Goal: Task Accomplishment & Management: Manage account settings

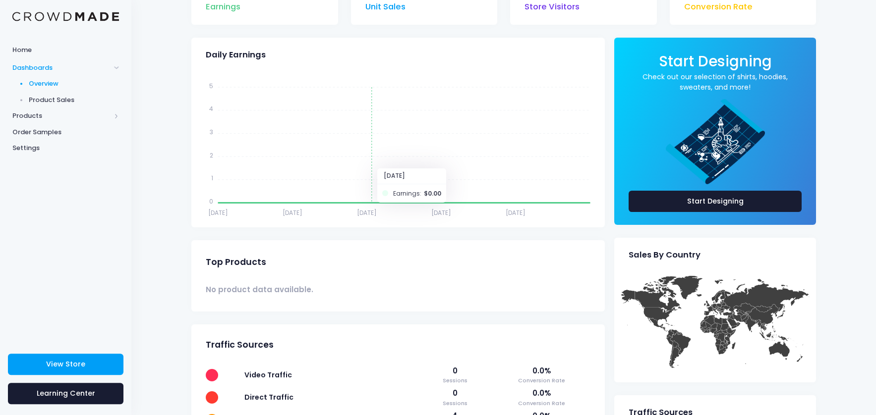
scroll to position [111, 0]
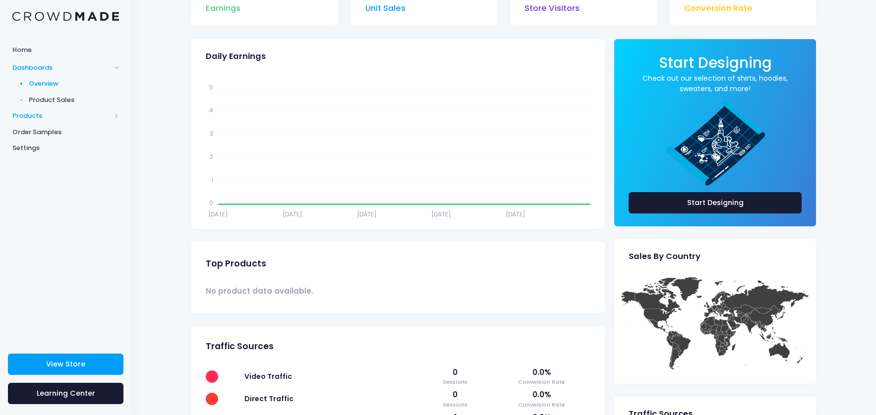
click at [30, 112] on span "Products" at bounding box center [61, 116] width 98 height 10
click at [53, 114] on span "Product Editor" at bounding box center [74, 116] width 91 height 10
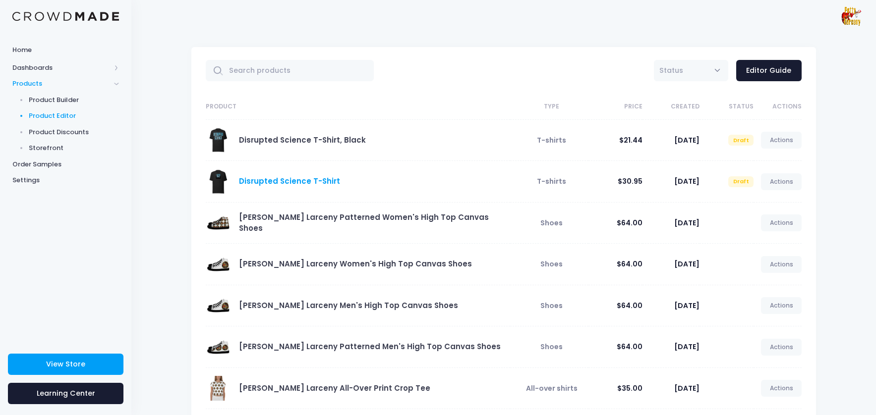
click at [277, 184] on link "Disrupted Science T-Shirt" at bounding box center [289, 181] width 101 height 10
click at [778, 184] on link "Actions" at bounding box center [781, 181] width 41 height 17
click at [757, 206] on link "Edit" at bounding box center [770, 206] width 53 height 17
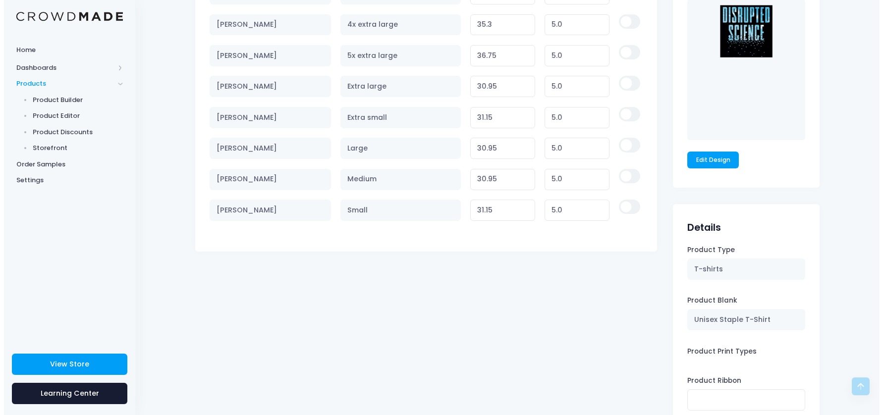
scroll to position [731, 0]
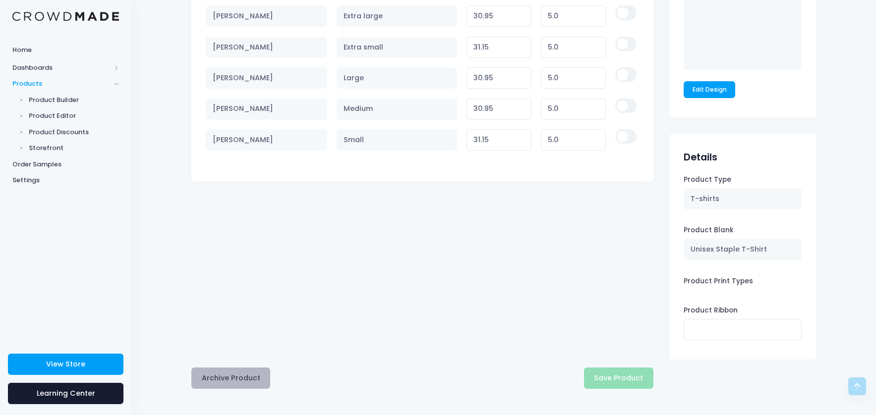
click at [215, 382] on button "Archive Product" at bounding box center [230, 378] width 79 height 21
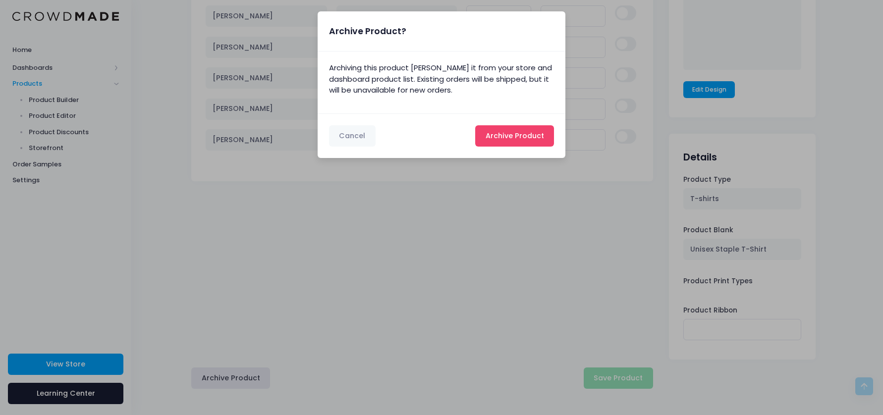
click at [508, 133] on span "Archive Product" at bounding box center [515, 136] width 58 height 10
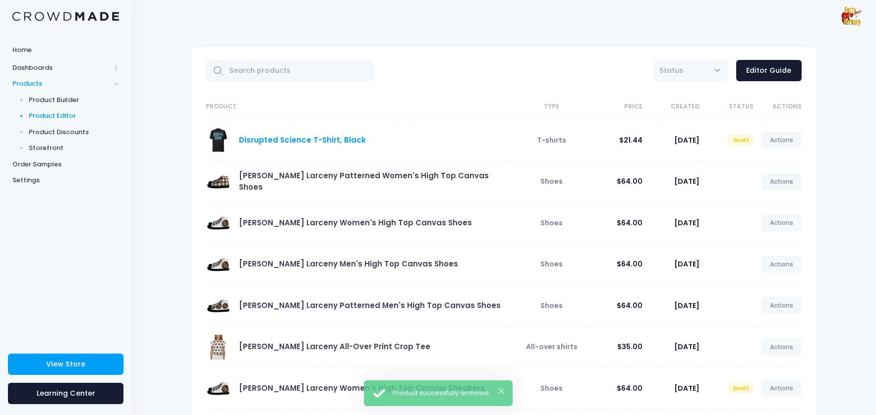
drag, startPoint x: 0, startPoint y: 0, endPoint x: 322, endPoint y: 142, distance: 352.1
click at [322, 142] on link "Disrupted Science T-Shirt, Black" at bounding box center [302, 140] width 127 height 10
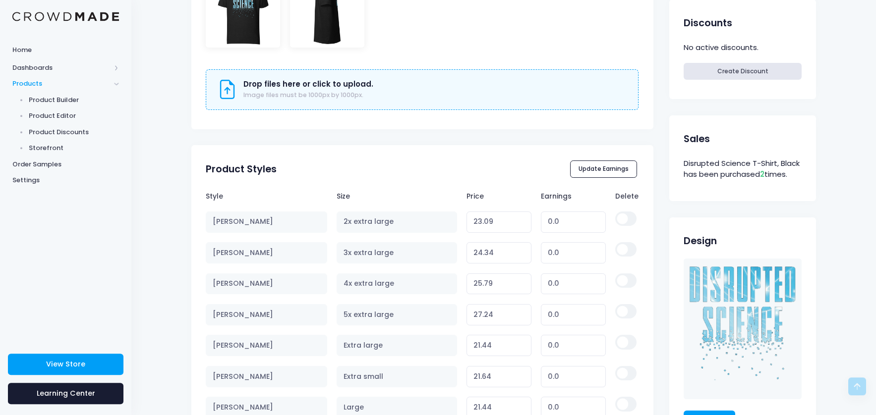
scroll to position [396, 0]
type input "0.01"
click at [597, 222] on input "0.01" at bounding box center [573, 221] width 65 height 21
type input "23.10"
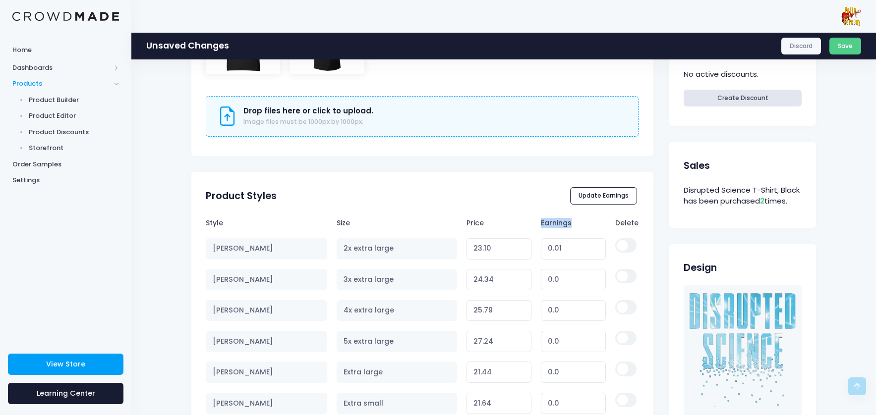
click at [597, 222] on th "Earnings" at bounding box center [573, 223] width 74 height 20
click at [563, 249] on input "0.01" at bounding box center [573, 248] width 65 height 21
click at [557, 250] on input "0.01" at bounding box center [573, 248] width 65 height 21
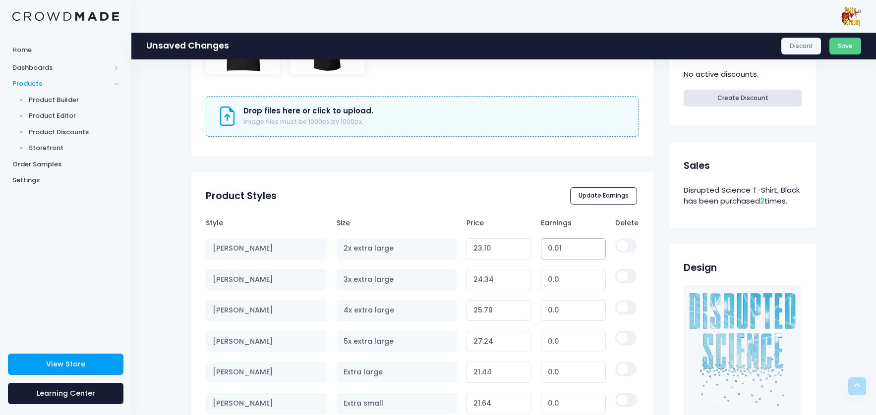
click at [557, 250] on input "0.01" at bounding box center [573, 248] width 65 height 21
type input "6"
type input "29.09"
type input "6.80"
type input "29.89"
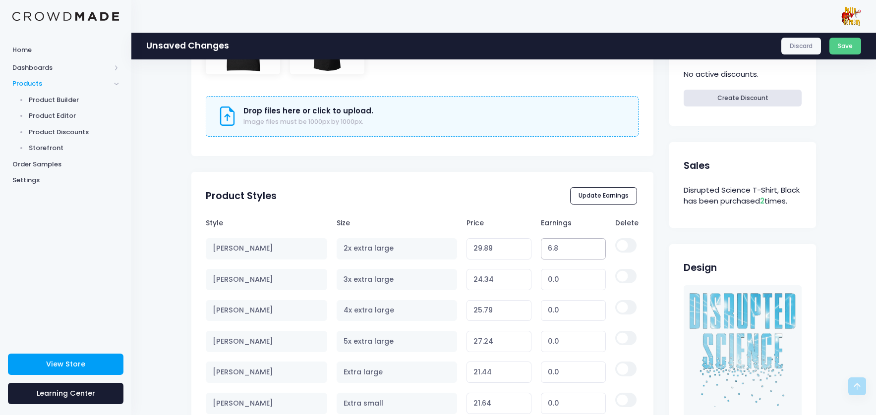
type input "6"
type input "29.09"
type input "6.9"
type input "29.99"
type input "6.90"
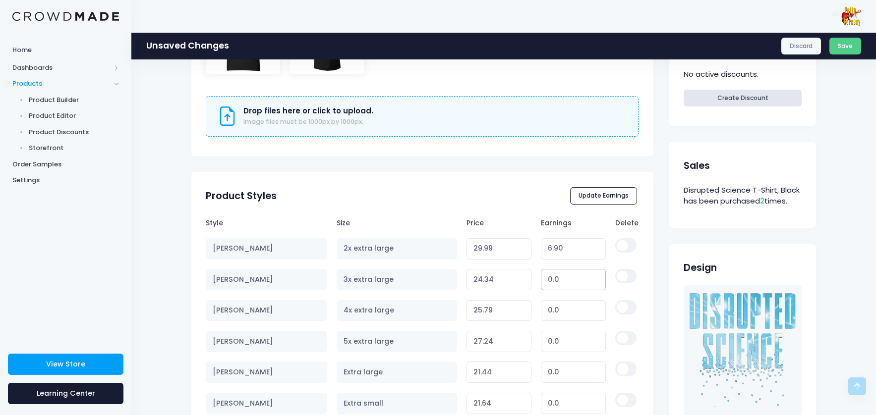
click at [554, 282] on input "0.0" at bounding box center [573, 279] width 65 height 21
click at [559, 281] on input "0.0" at bounding box center [573, 279] width 65 height 21
click at [560, 283] on input "0.0" at bounding box center [573, 279] width 65 height 21
drag, startPoint x: 563, startPoint y: 282, endPoint x: 549, endPoint y: 282, distance: 14.4
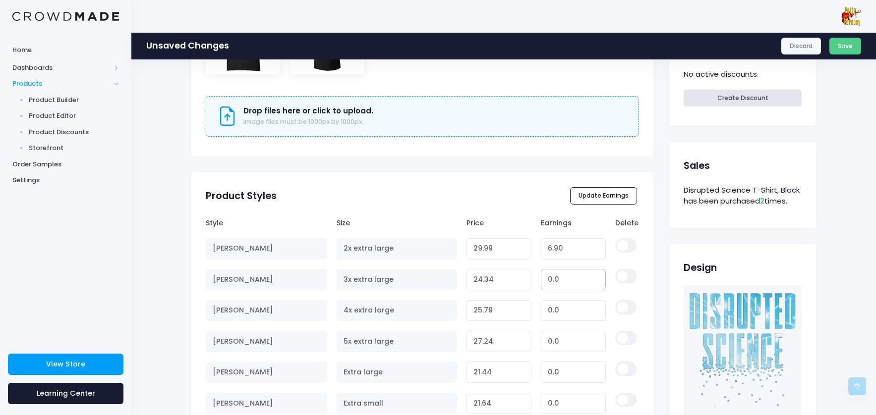
click at [549, 282] on input "0.0" at bounding box center [573, 279] width 65 height 21
type input "5"
type input "29.34"
type input "5.6"
type input "29.94"
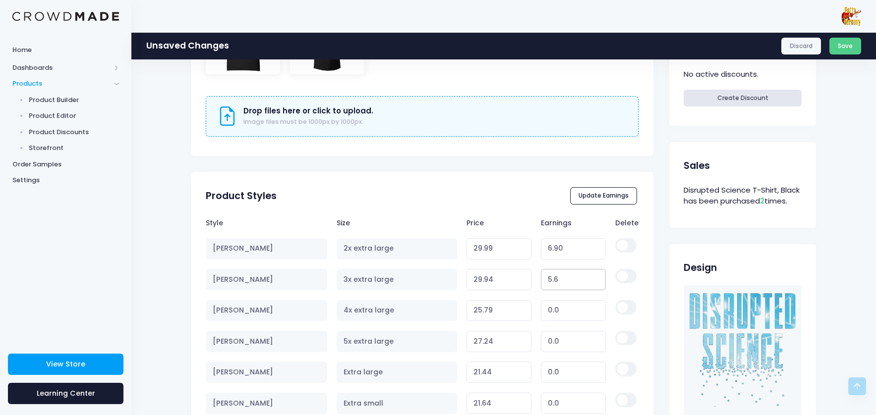
type input "5.65"
type input "29.99"
type input "5.65"
click at [554, 313] on input "0.0" at bounding box center [573, 310] width 65 height 21
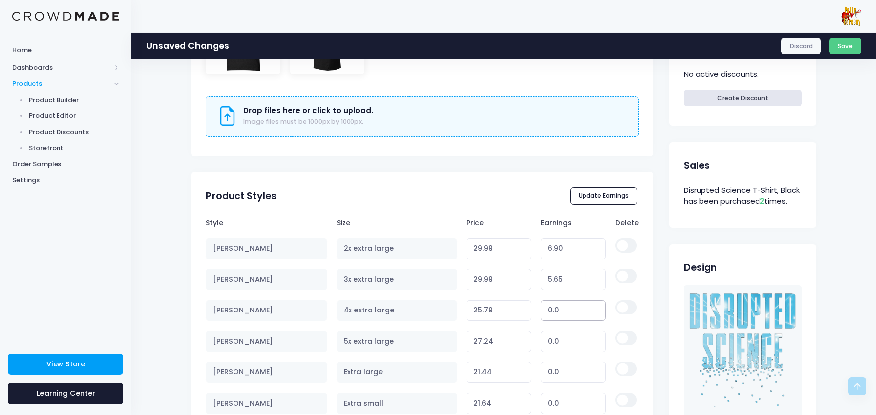
click at [554, 313] on input "0.0" at bounding box center [573, 310] width 65 height 21
type input "5"
type input "30.79"
type input "5.2"
type input "30.99"
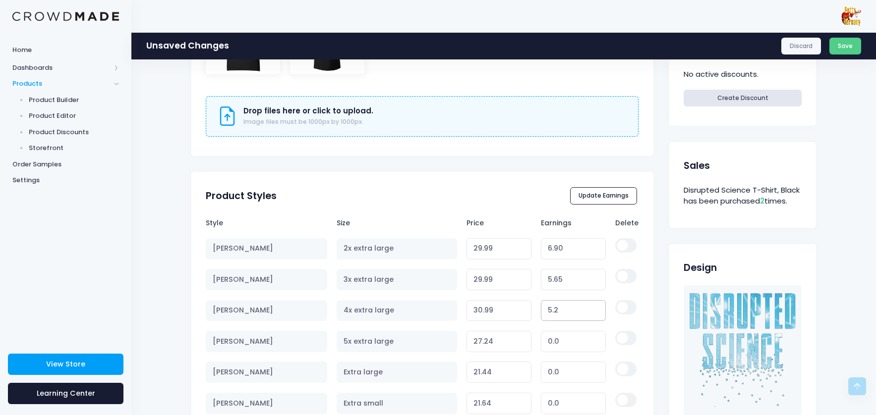
type input "5"
type input "30.79"
type input "4"
type input "29.79"
type input "4.2"
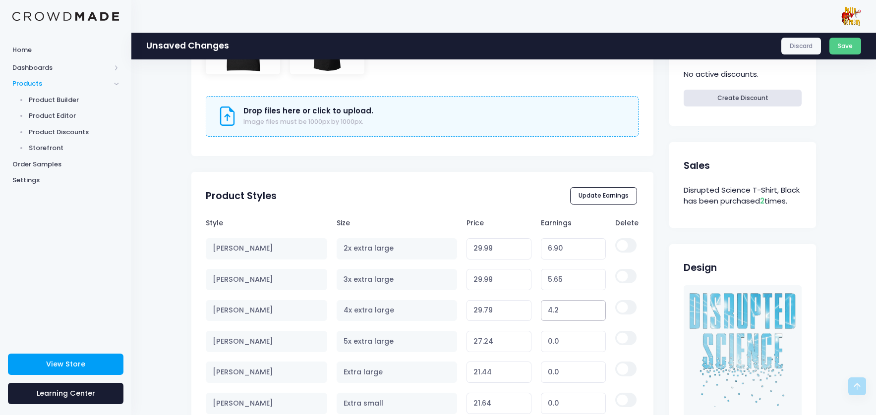
type input "29.99"
type input "4.2"
click at [560, 346] on input "0.0" at bounding box center [573, 341] width 65 height 21
click at [560, 345] on input "0.0" at bounding box center [573, 341] width 65 height 21
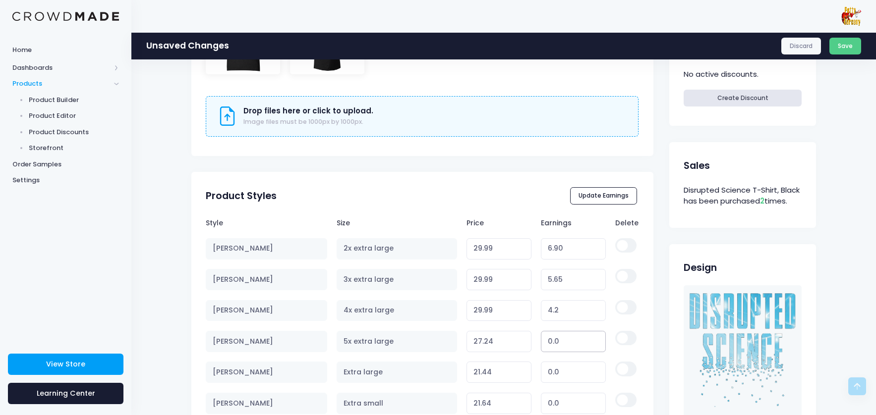
type input "3"
type input "30.24"
type input "3.5"
type input "30.74"
type input "3"
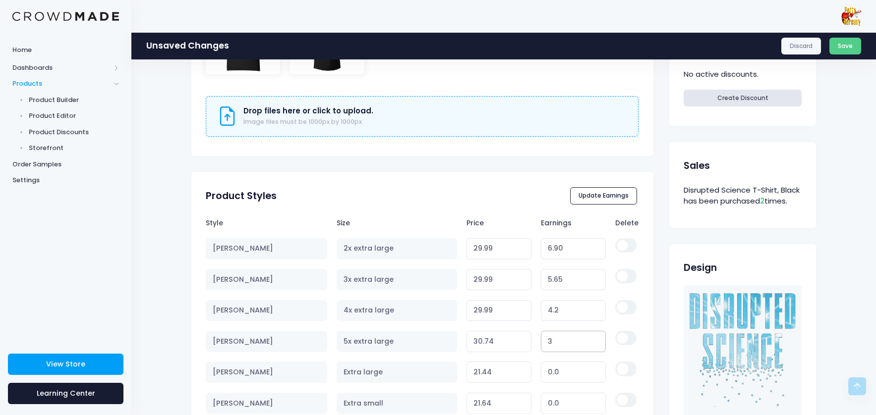
type input "30.24"
type input "2"
type input "29.24"
type input "2.5"
type input "29.74"
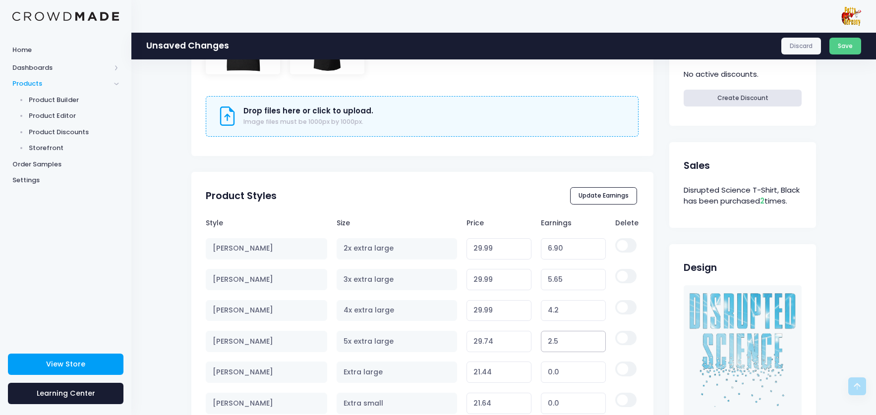
type input "2.55"
type input "29.79"
type input "2.5"
type input "29.74"
type input "2"
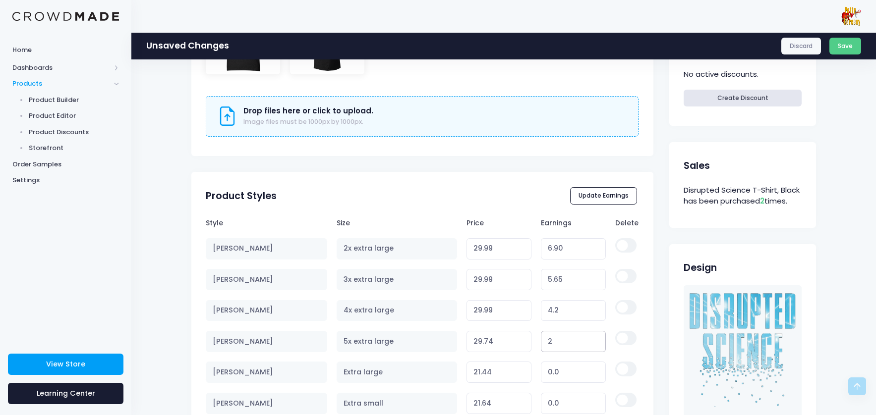
type input "29.24"
type input "2.7"
type input "29.94"
type input "2.75"
type input "29.99"
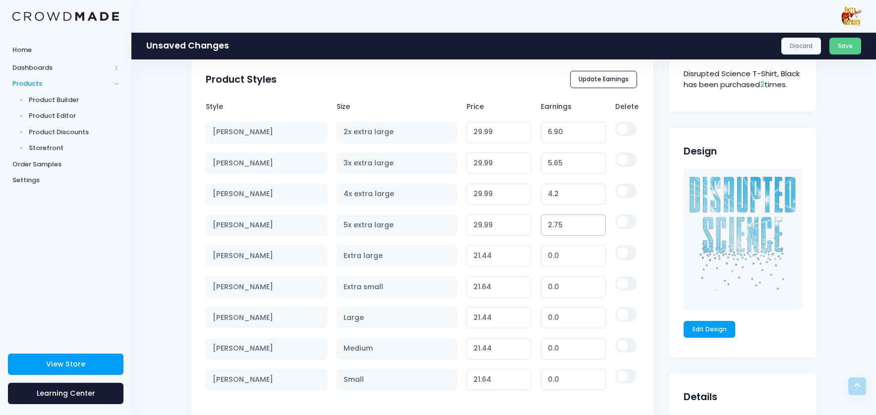
scroll to position [523, 0]
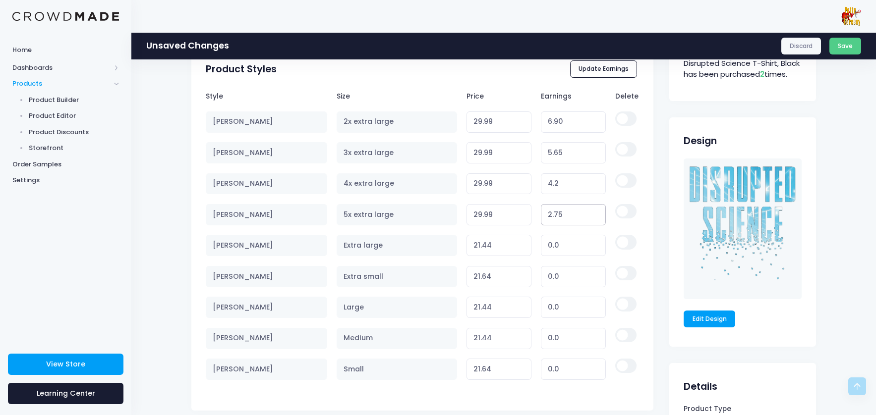
type input "2.75"
click at [552, 250] on input "0.0" at bounding box center [573, 245] width 65 height 21
type input "8"
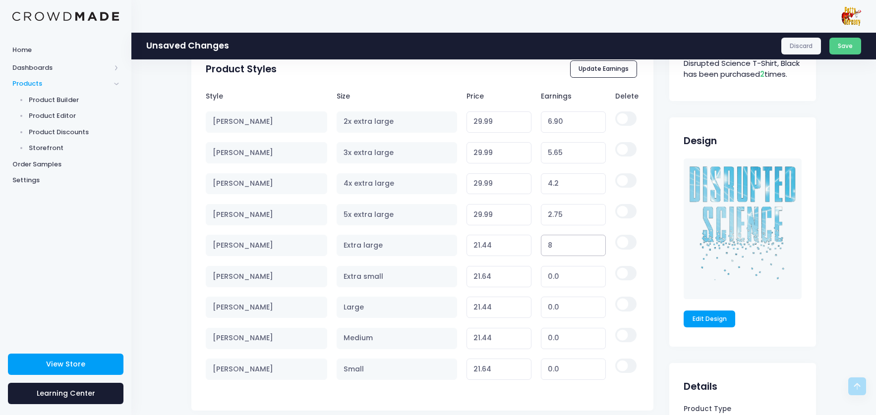
type input "29.44"
type input "8.5"
type input "29.94"
type input "8.55"
type input "29.99"
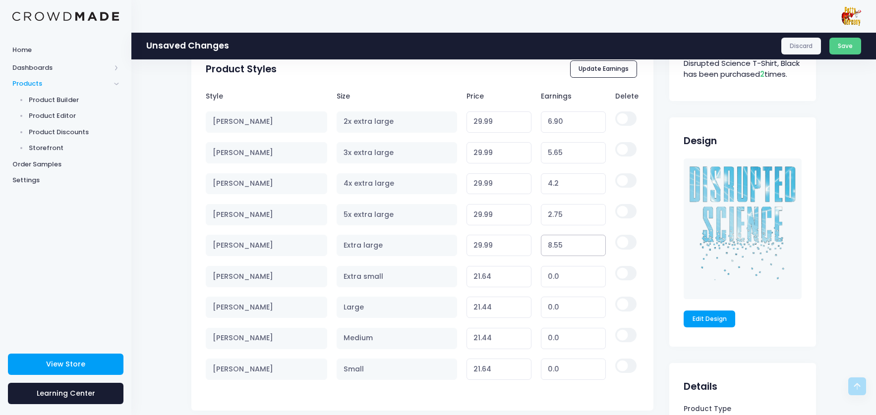
type input "8.55"
click at [562, 285] on input "0.0" at bounding box center [573, 276] width 65 height 21
type input "8"
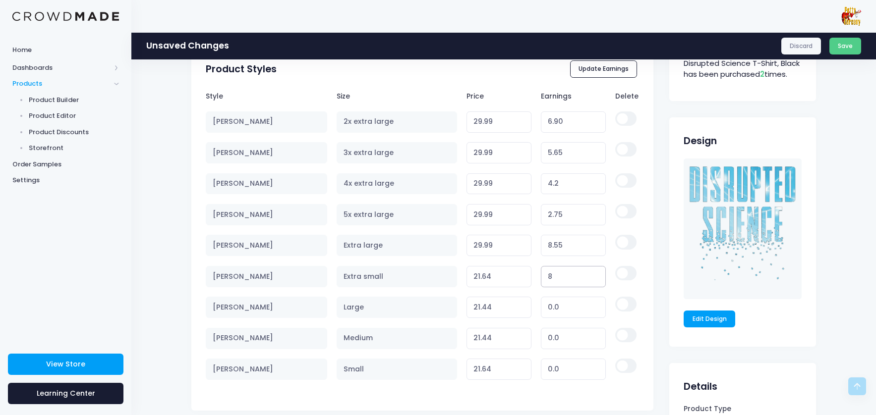
type input "29.64"
type input "8.3"
type input "29.94"
type input "8.35"
type input "29.99"
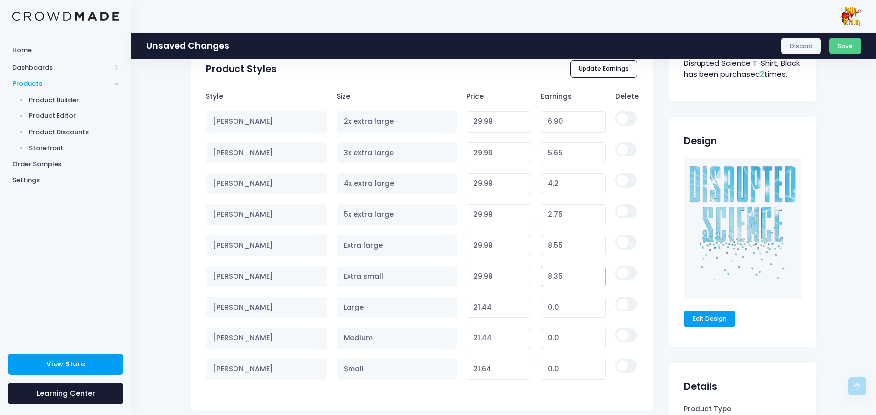
type input "8.35"
drag, startPoint x: 566, startPoint y: 316, endPoint x: 546, endPoint y: 315, distance: 19.8
click at [546, 315] on input "0.0" at bounding box center [573, 307] width 65 height 21
type input "8"
type input "29.44"
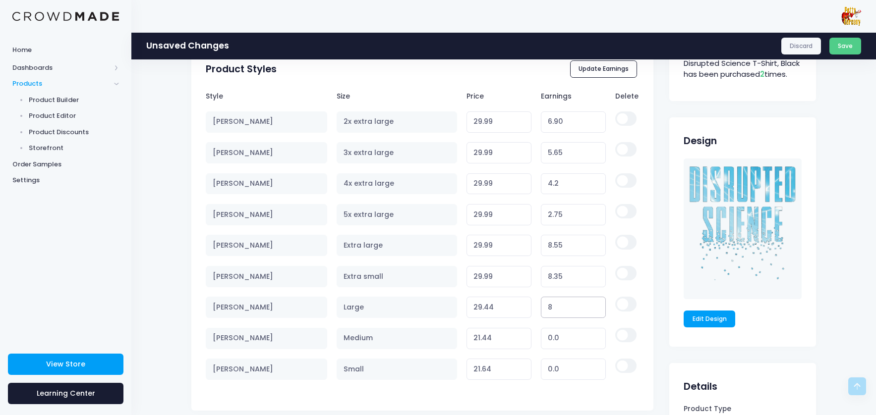
type input "8.5"
type input "29.94"
type input "8.55"
type input "29.99"
type input "8.55"
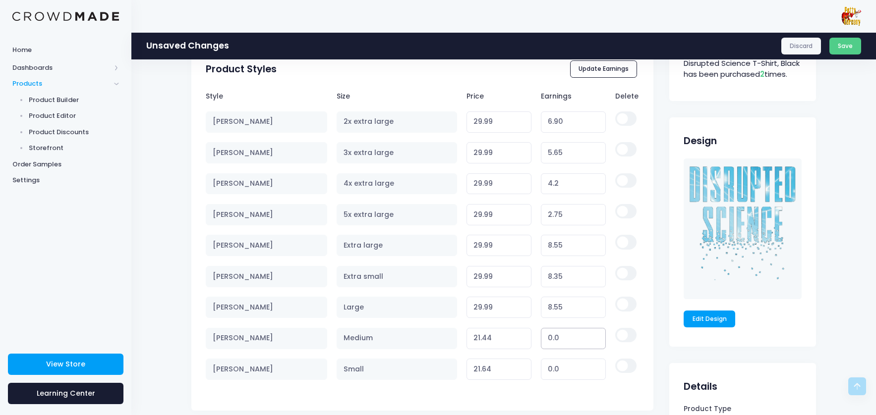
drag, startPoint x: 563, startPoint y: 347, endPoint x: 538, endPoint y: 345, distance: 25.8
click at [541, 345] on input "0.0" at bounding box center [573, 338] width 65 height 21
type input "8"
type input "29.44"
type input "8.5"
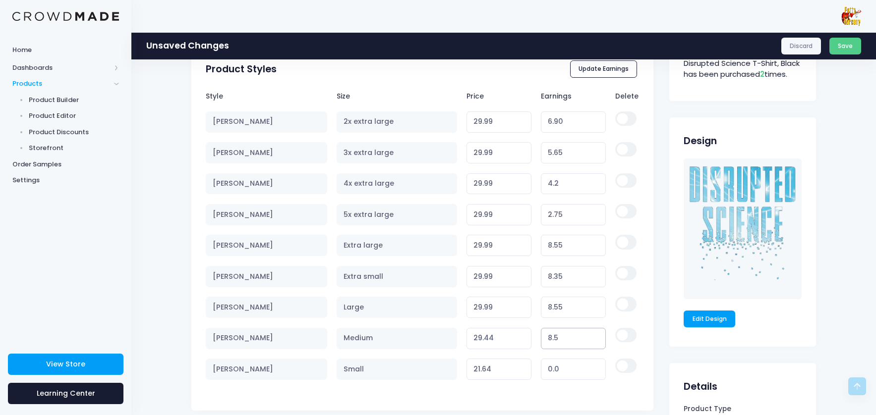
type input "29.94"
type input "8.55"
type input "29.99"
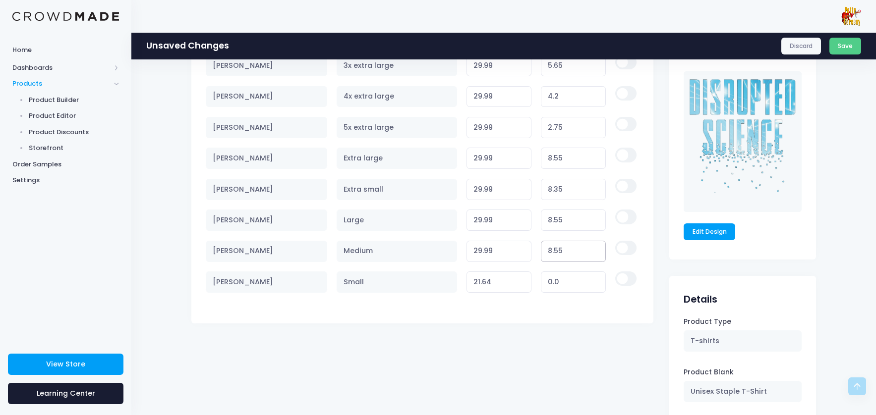
type input "8.55"
drag, startPoint x: 562, startPoint y: 290, endPoint x: 544, endPoint y: 290, distance: 18.3
click at [544, 290] on input "0.0" at bounding box center [573, 282] width 65 height 21
type input "8"
type input "29.64"
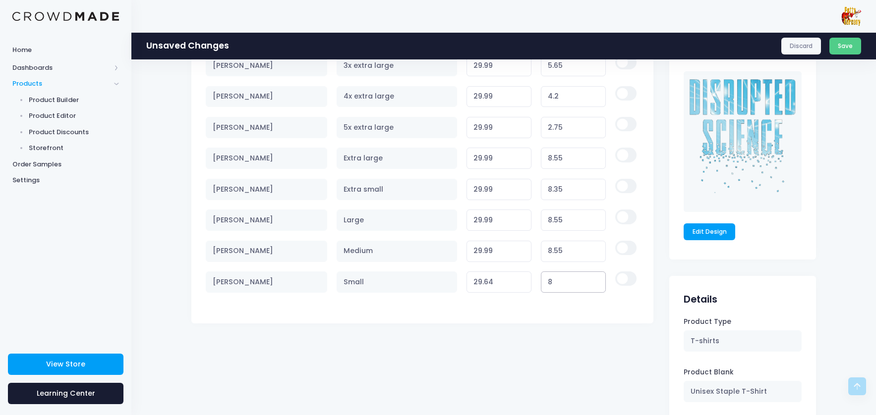
type input "8.5"
type input "30.14"
type input "8.55"
type input "30.19"
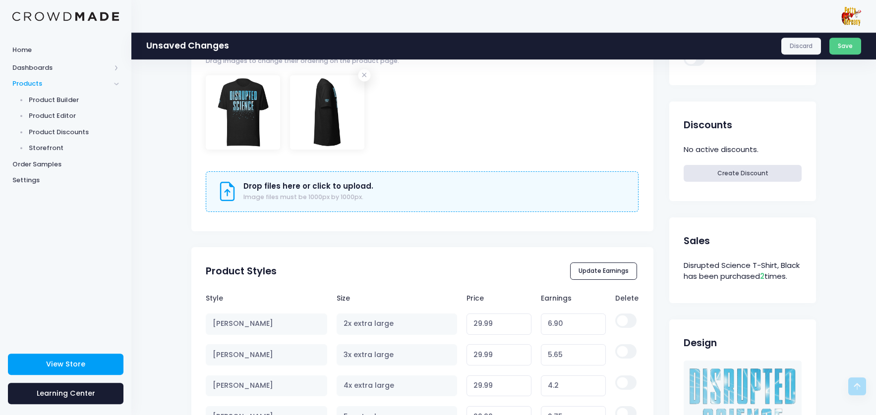
scroll to position [317, 0]
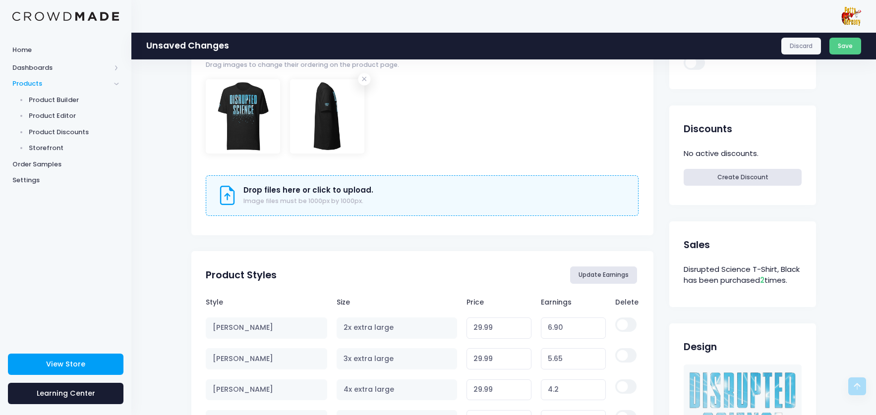
type input "8.55"
click at [594, 276] on button "Update Earnings" at bounding box center [603, 275] width 67 height 17
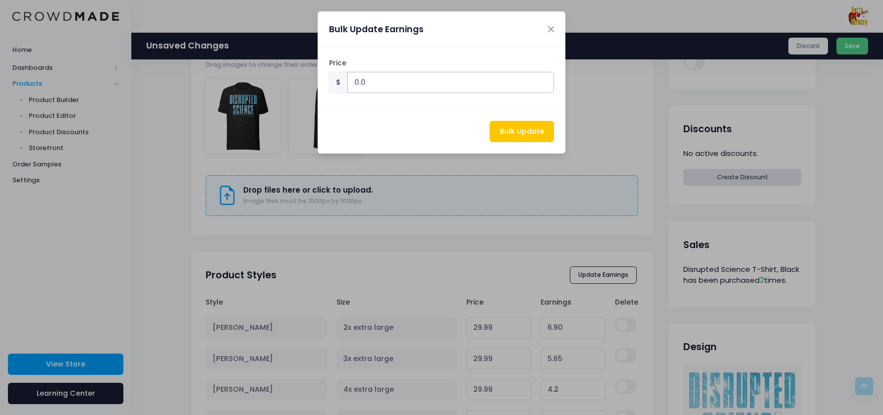
drag, startPoint x: 367, startPoint y: 83, endPoint x: 344, endPoint y: 82, distance: 22.8
click at [347, 82] on input "0.0" at bounding box center [450, 82] width 207 height 21
type input "29.99"
click at [525, 134] on button "Bulk Update" at bounding box center [522, 131] width 64 height 21
type input "53.08"
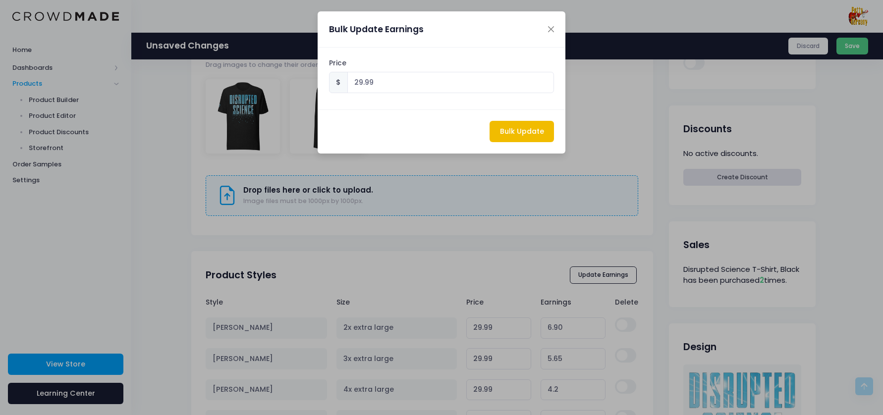
type input "29.99"
type input "54.33"
type input "29.99"
type input "55.78"
type input "29.99"
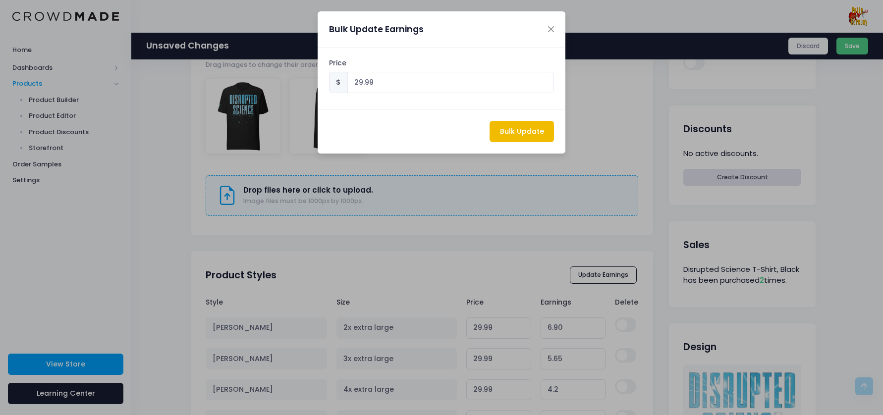
type input "57.23"
type input "29.99"
type input "51.43"
type input "29.99"
type input "51.629999999999995"
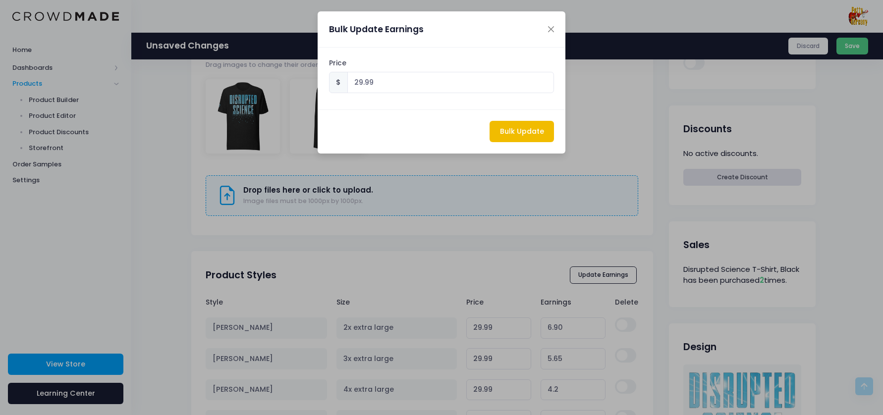
type input "29.99"
type input "51.43"
type input "29.99"
type input "51.43"
type input "29.99"
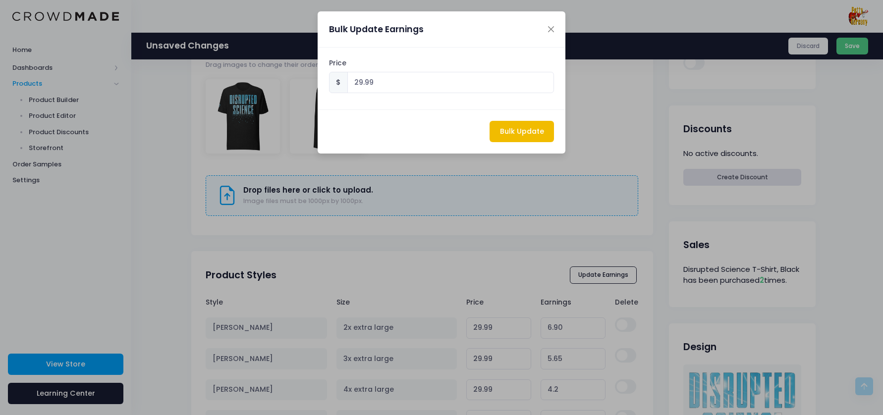
type input "51.629999999999995"
type input "29.99"
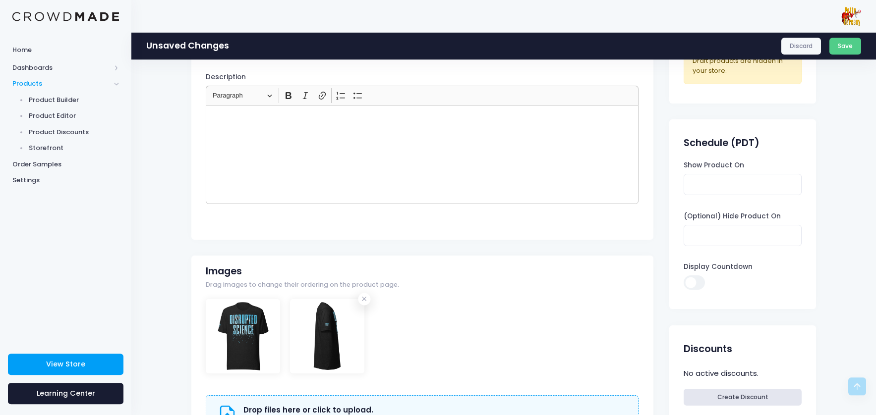
scroll to position [0, 0]
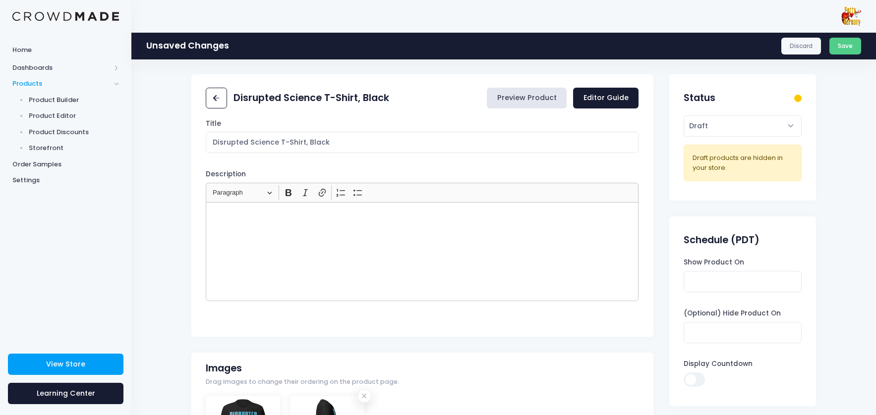
click at [523, 97] on link "Preview Product" at bounding box center [527, 98] width 80 height 21
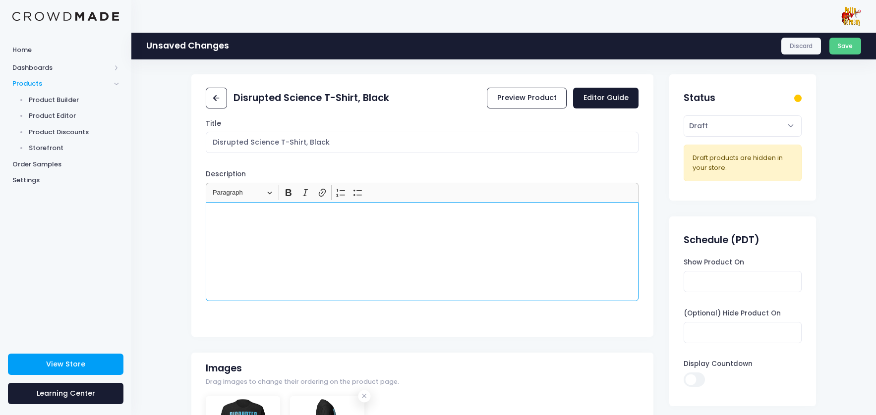
click at [219, 213] on p "Rich Text Editor, main" at bounding box center [422, 214] width 424 height 10
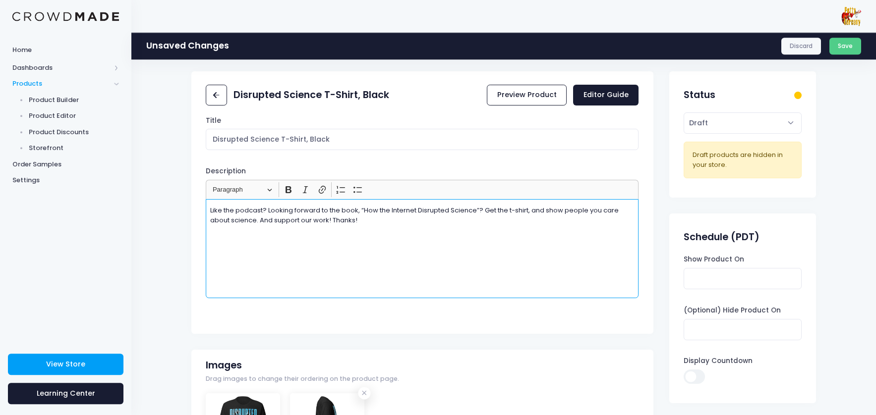
scroll to position [8, 0]
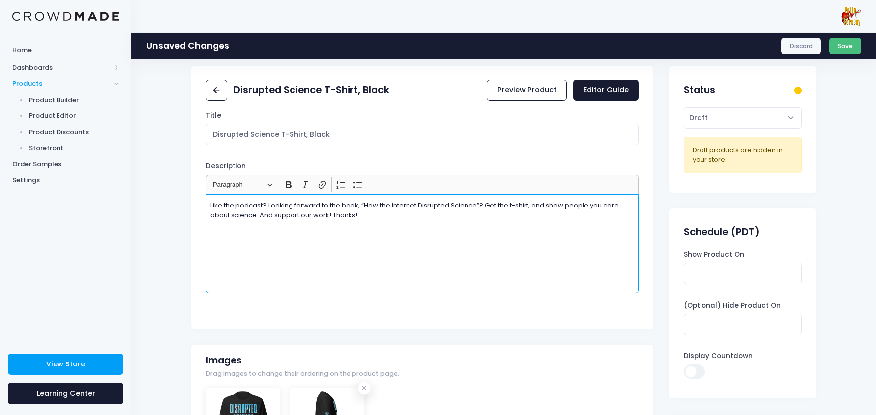
click at [851, 44] on button "Save" at bounding box center [845, 46] width 32 height 17
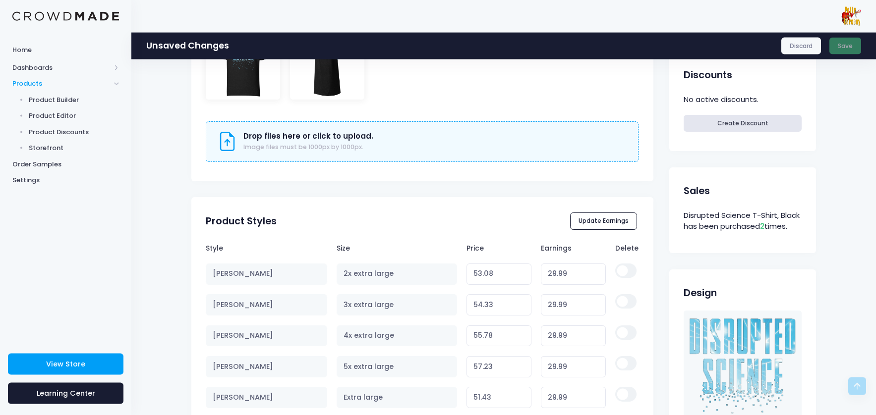
scroll to position [68, 0]
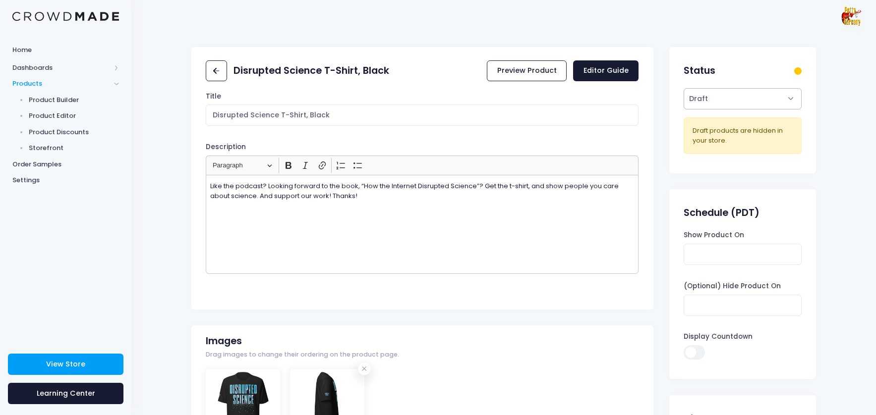
click at [683, 88] on select "Active Draft" at bounding box center [741, 98] width 117 height 21
select select "active"
click option "Active" at bounding box center [0, 0] width 0 height 0
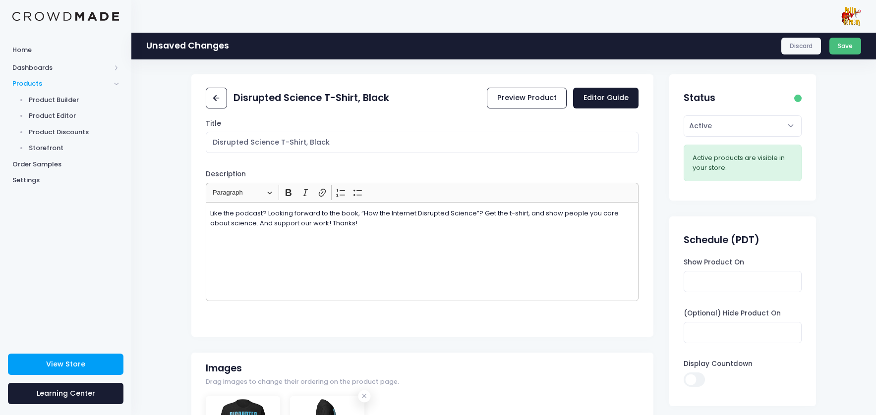
click at [852, 47] on button "Save" at bounding box center [845, 46] width 32 height 17
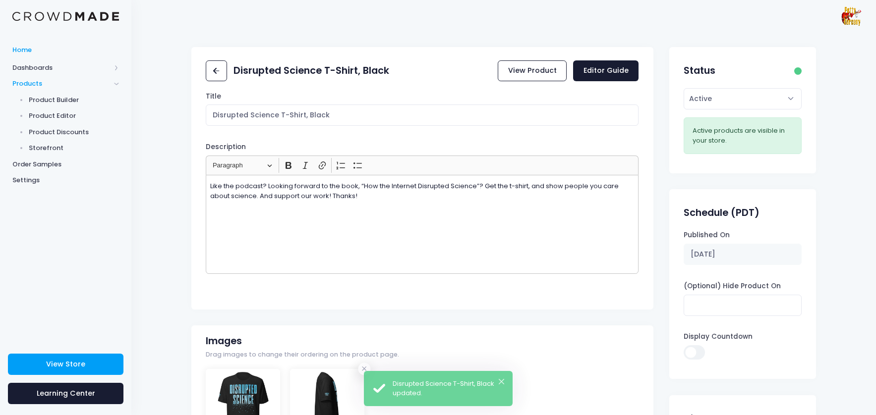
click at [17, 53] on span "Home" at bounding box center [65, 50] width 107 height 10
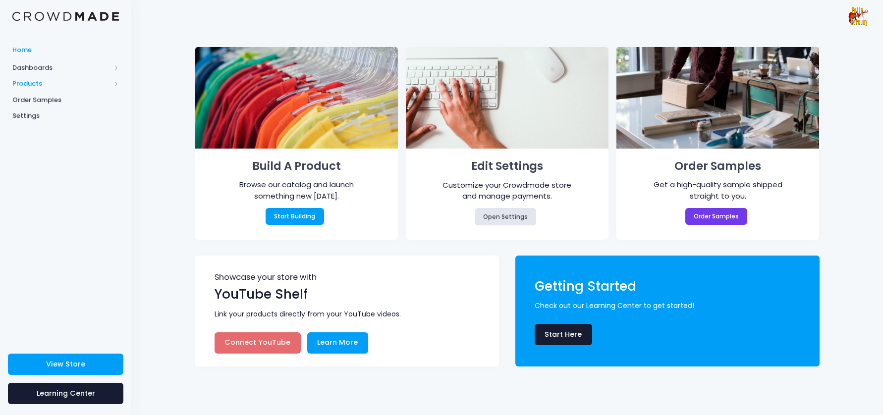
click at [30, 84] on span "Products" at bounding box center [61, 84] width 98 height 10
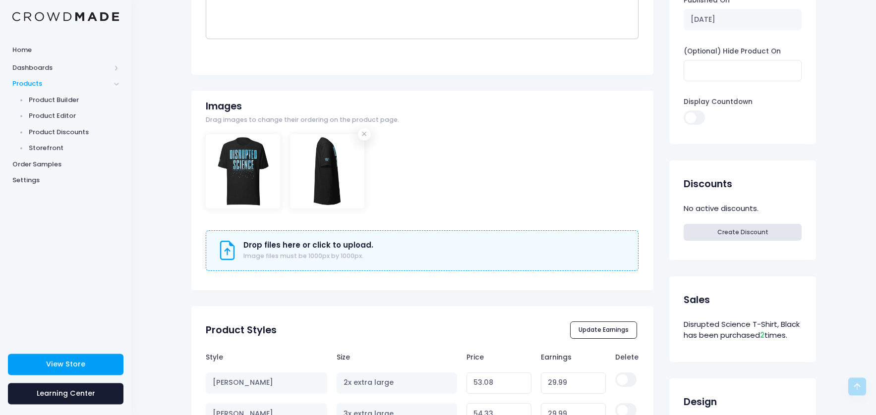
scroll to position [412, 0]
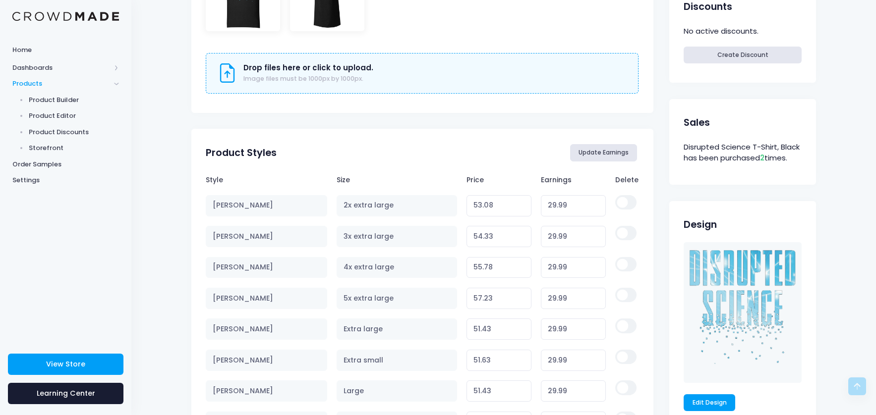
click at [623, 153] on button "Update Earnings" at bounding box center [603, 152] width 67 height 17
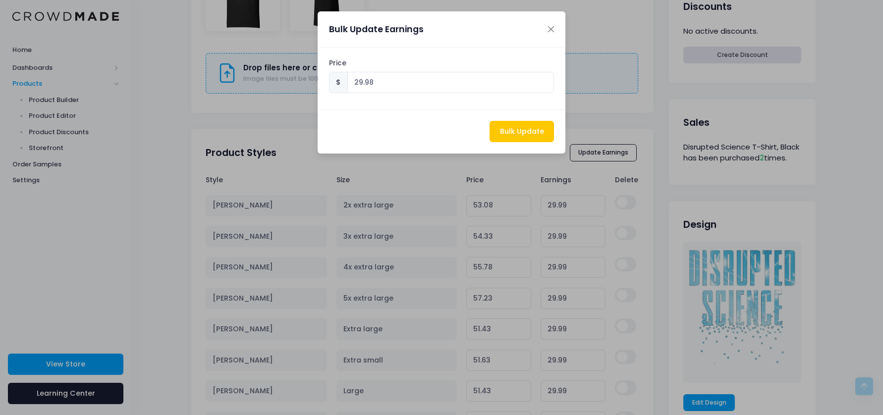
click at [544, 86] on input "29.98" at bounding box center [450, 82] width 207 height 21
click at [544, 86] on input "29.97" at bounding box center [450, 82] width 207 height 21
click at [544, 86] on input "29.96" at bounding box center [450, 82] width 207 height 21
click at [544, 86] on input "29.95" at bounding box center [450, 82] width 207 height 21
click at [544, 86] on input "29.94" at bounding box center [450, 82] width 207 height 21
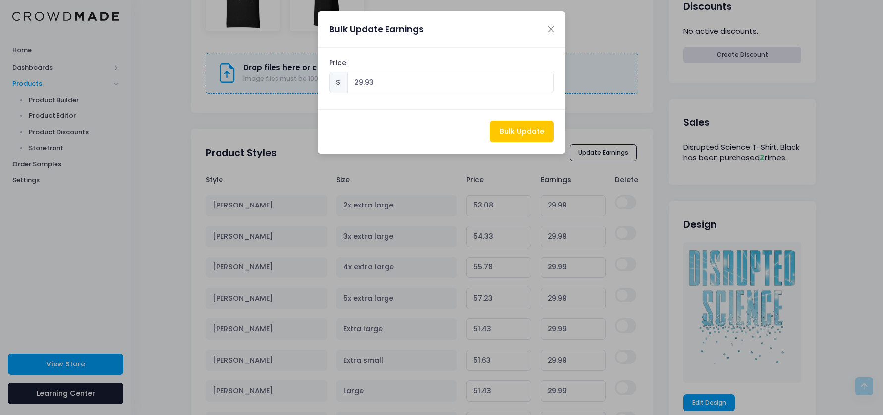
click at [544, 86] on input "29.93" at bounding box center [450, 82] width 207 height 21
click at [544, 86] on input "29.92" at bounding box center [450, 82] width 207 height 21
click at [544, 86] on input "29.91" at bounding box center [450, 82] width 207 height 21
click at [544, 86] on input "29.9" at bounding box center [450, 82] width 207 height 21
click at [544, 86] on input "29.89" at bounding box center [450, 82] width 207 height 21
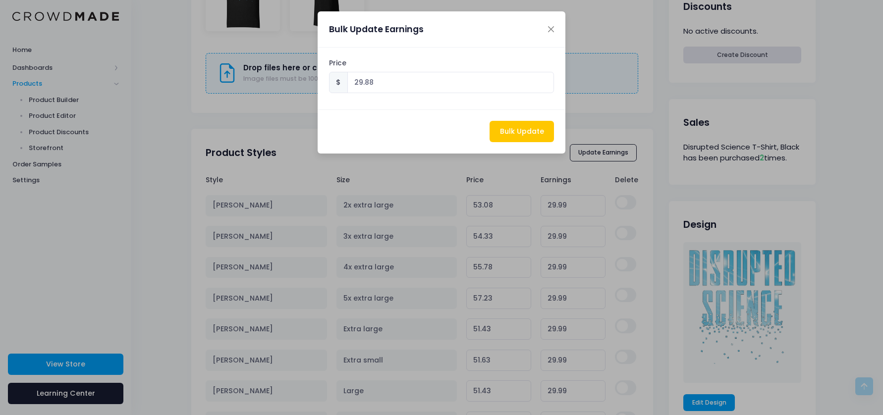
type input "29.88"
click at [544, 86] on input "29.88" at bounding box center [450, 82] width 207 height 21
click at [551, 32] on button "Close" at bounding box center [551, 28] width 17 height 17
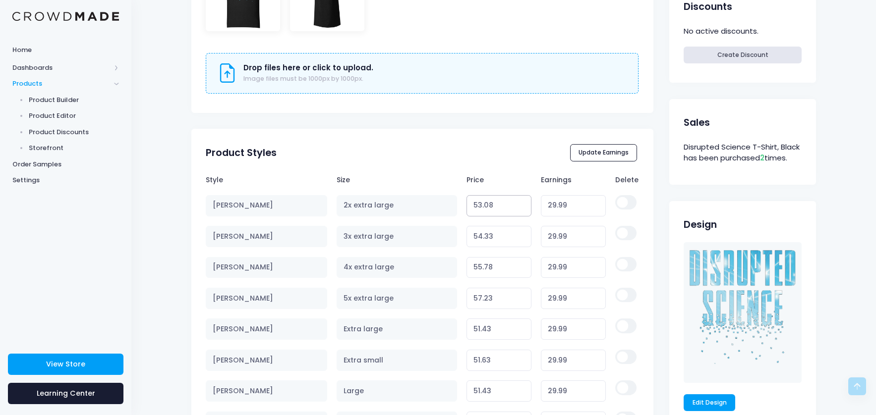
drag, startPoint x: 506, startPoint y: 208, endPoint x: 464, endPoint y: 207, distance: 41.1
click at [466, 207] on input "53.08" at bounding box center [498, 205] width 65 height 21
type input "23.099"
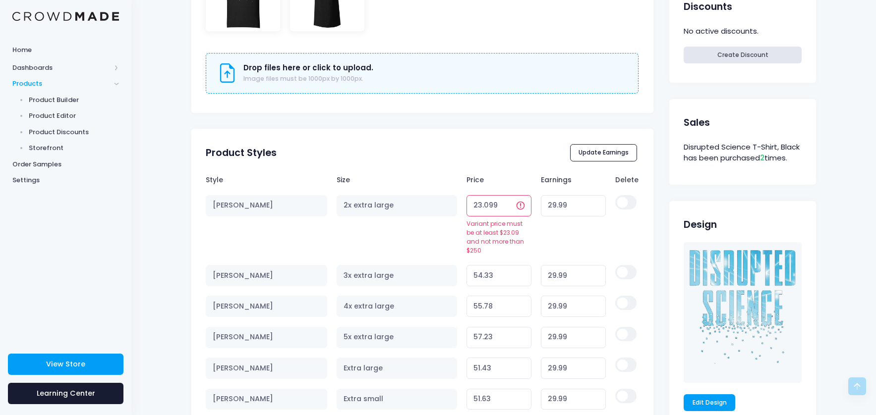
type input "0.01"
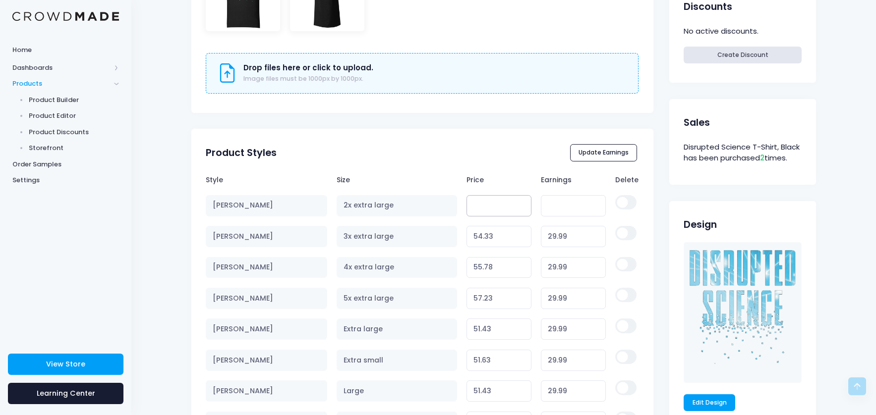
type input "23.099"
type input "0.01"
type input "23.09"
type input "0.00"
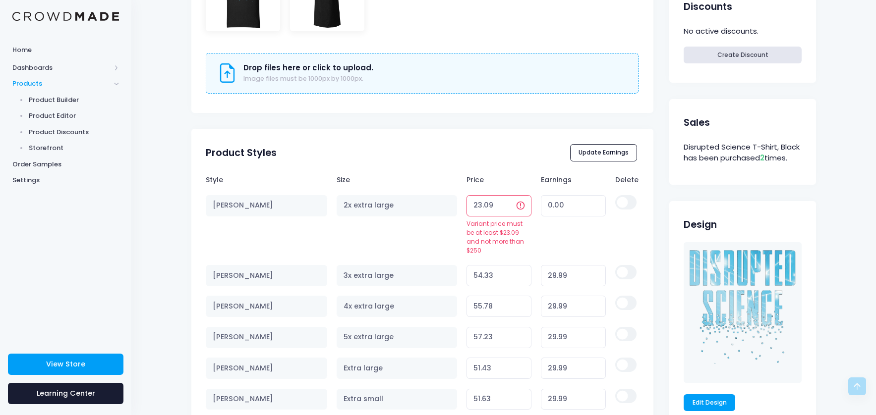
drag, startPoint x: 496, startPoint y: 207, endPoint x: 473, endPoint y: 208, distance: 22.8
click at [473, 208] on input "23.09" at bounding box center [498, 205] width 65 height 21
type input "23.099"
type input "0.01"
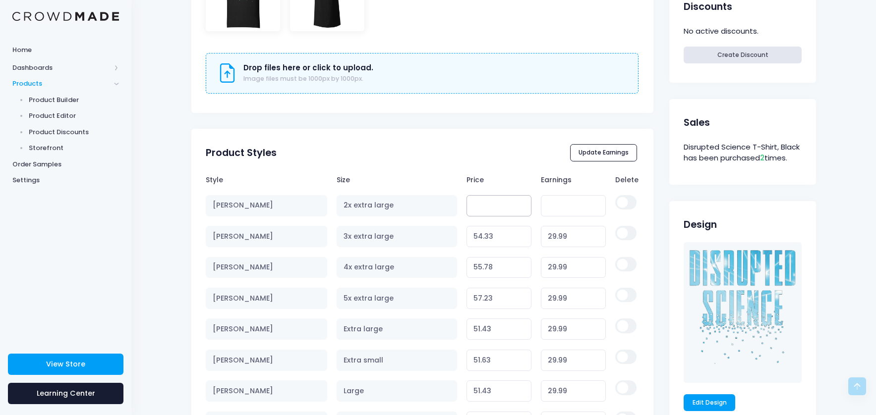
type input "23.099"
type input "0.01"
type input "23.09"
type input "0.00"
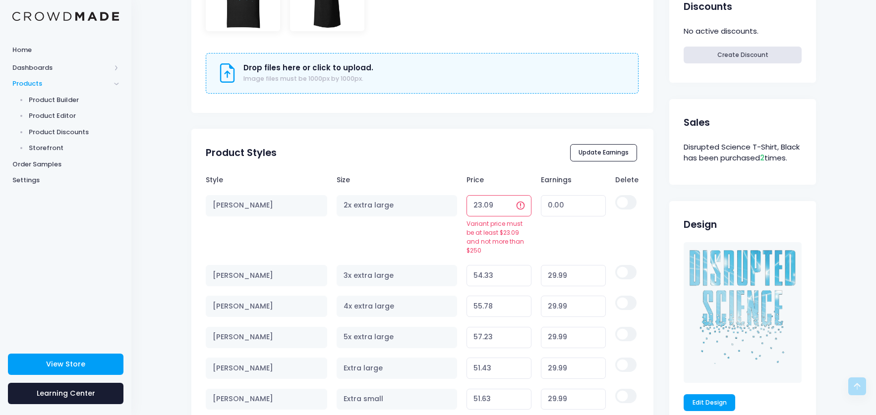
type input "23.09"
click at [492, 150] on div "Disrupted Science T-Shirt, Black View Product Editor Guide Title Disrupted Scie…" at bounding box center [422, 84] width 462 height 899
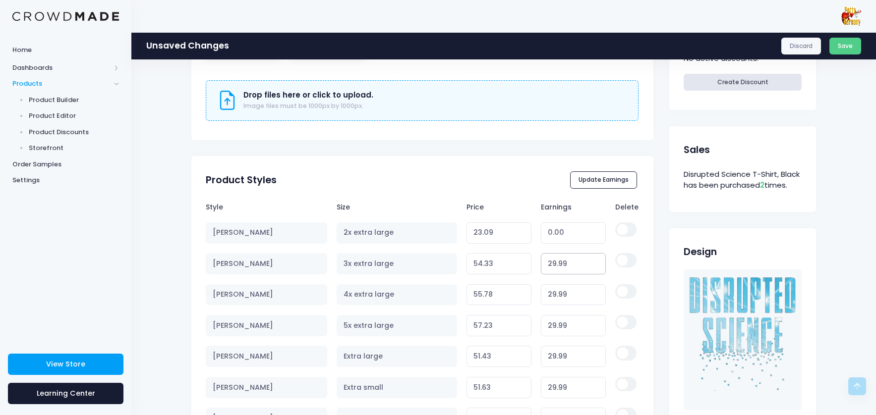
drag, startPoint x: 575, startPoint y: 266, endPoint x: 528, endPoint y: 267, distance: 46.6
click at [541, 267] on input "29.99" at bounding box center [573, 263] width 65 height 21
click at [566, 291] on input "29.99" at bounding box center [573, 294] width 65 height 21
click at [568, 269] on input "number" at bounding box center [573, 263] width 65 height 21
type input "0"
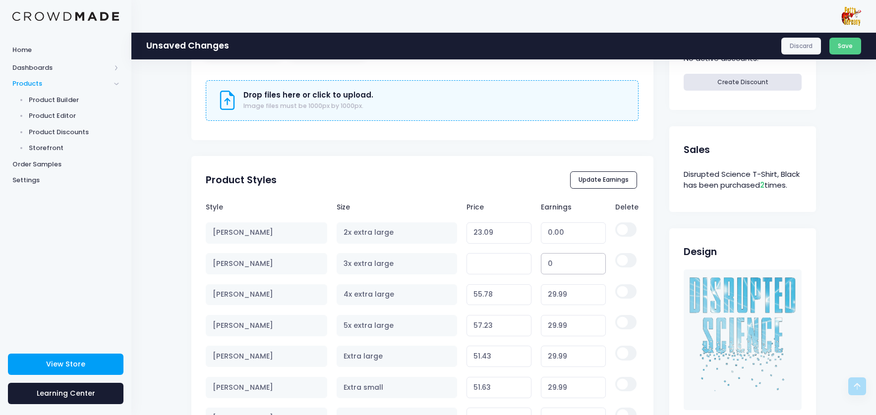
type input "24.34"
type input "0"
click at [559, 299] on input "29.99" at bounding box center [573, 294] width 65 height 21
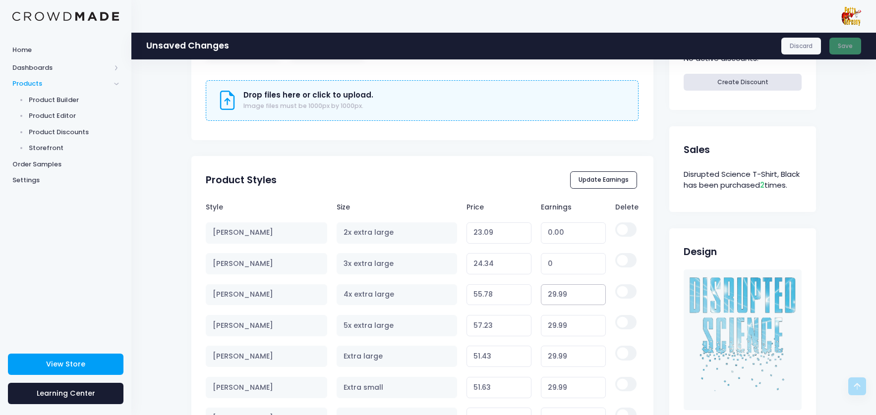
click at [559, 298] on input "29.99" at bounding box center [573, 294] width 65 height 21
click at [558, 299] on input "29.99" at bounding box center [573, 294] width 65 height 21
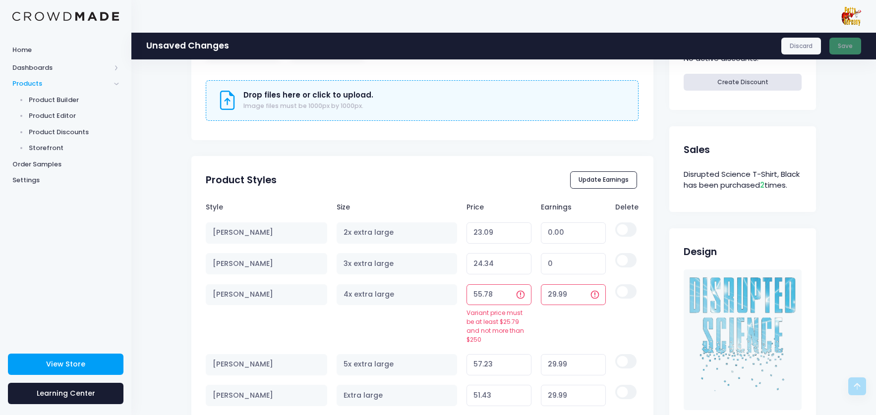
click at [558, 299] on input "29.99" at bounding box center [573, 294] width 65 height 21
type input "0"
type input "25.79"
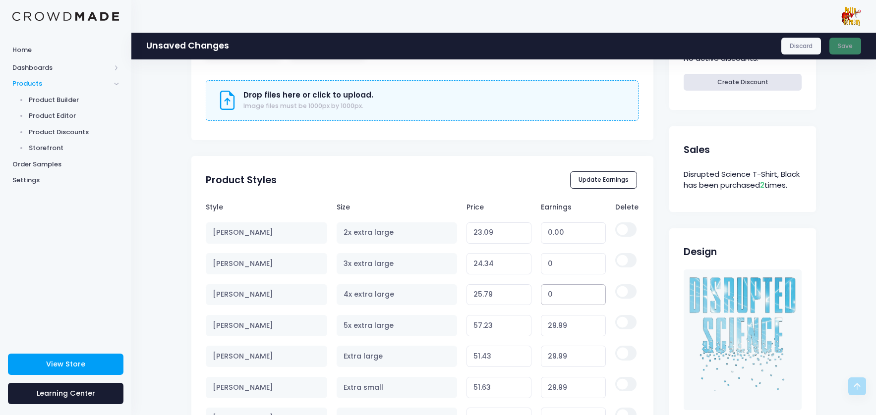
type input "0"
click at [560, 332] on input "29.99" at bounding box center [573, 325] width 65 height 21
type input "0"
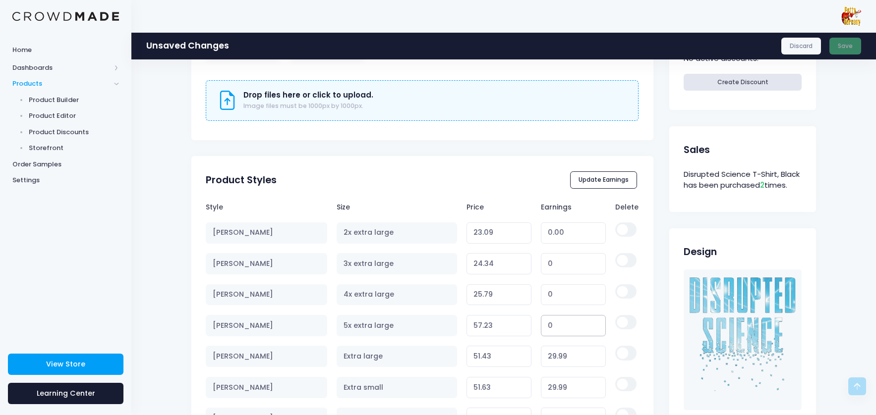
type input "27.24"
type input "0"
click at [559, 361] on input "29.99" at bounding box center [573, 356] width 65 height 21
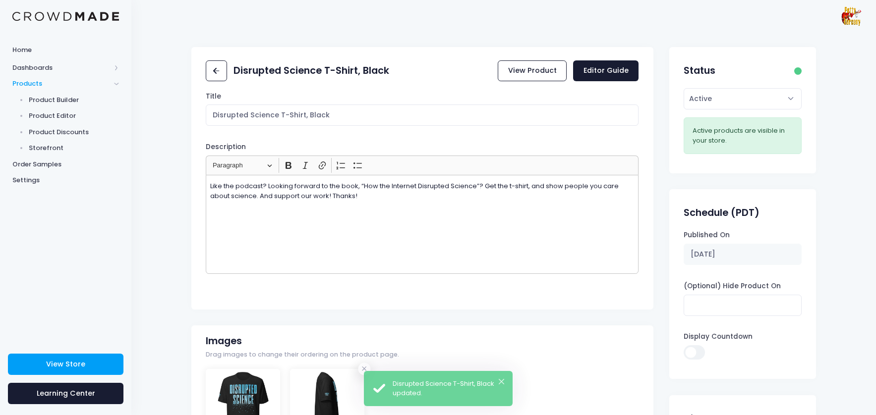
click at [559, 361] on div "Images Drag images to change their ordering on the product page." at bounding box center [422, 350] width 462 height 37
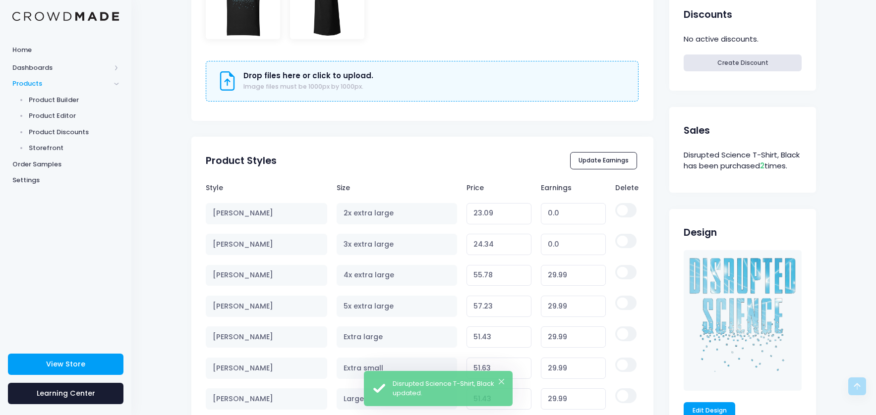
scroll to position [500, 0]
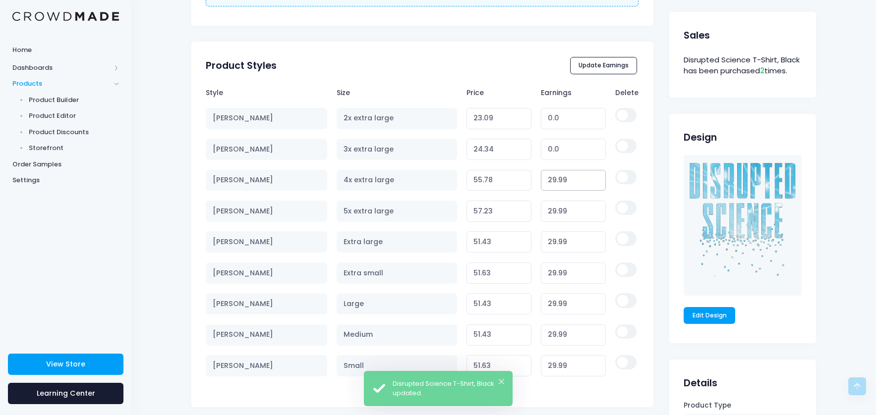
click at [553, 177] on input "29.99" at bounding box center [573, 180] width 65 height 21
click at [555, 186] on input "29.99" at bounding box center [573, 180] width 65 height 21
type input "0"
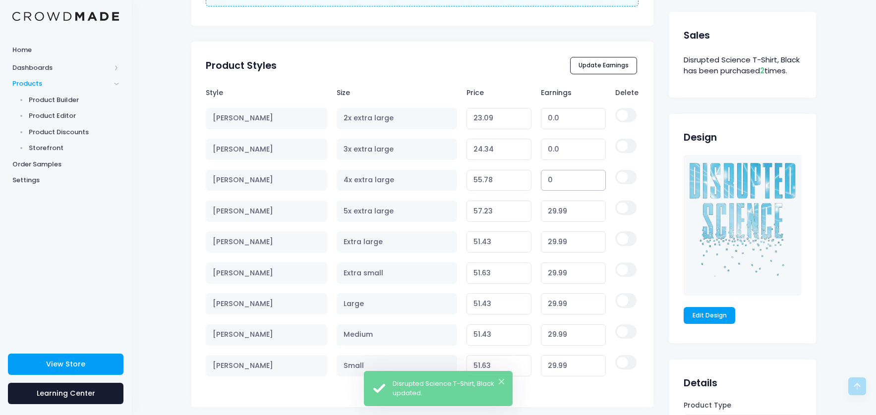
type input "25.79"
type input "0"
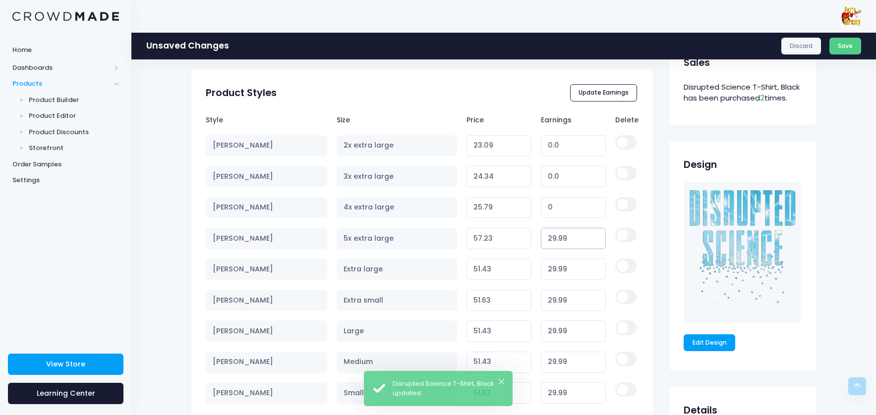
click at [555, 228] on input "29.99" at bounding box center [573, 238] width 65 height 21
click at [555, 214] on input "0" at bounding box center [573, 207] width 65 height 21
click at [557, 242] on input "29.99" at bounding box center [573, 238] width 65 height 21
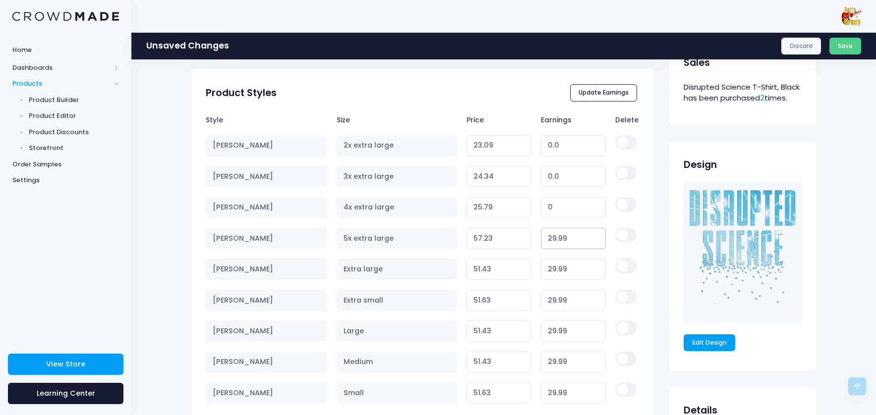
click at [557, 242] on input "29.99" at bounding box center [573, 238] width 65 height 21
type input "0"
type input "27.24"
type input "0"
click at [594, 92] on button "Update Earnings" at bounding box center [603, 92] width 67 height 17
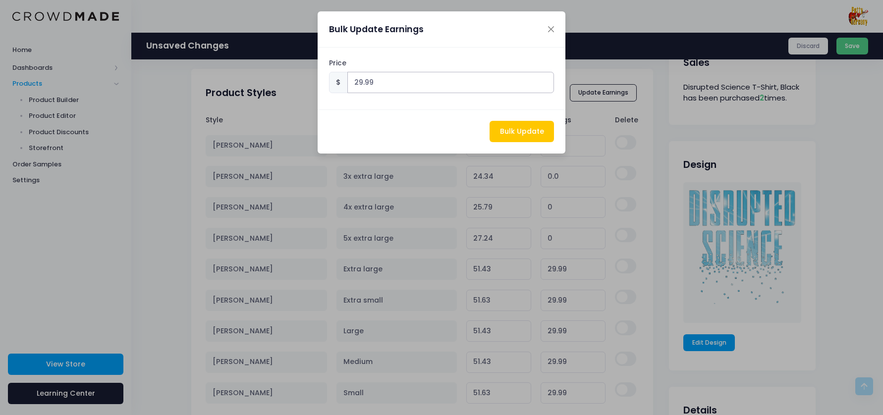
click at [358, 81] on input "29.99" at bounding box center [450, 82] width 207 height 21
click at [359, 81] on input "29.99" at bounding box center [450, 82] width 207 height 21
type input "0"
click at [531, 134] on button "Bulk Update" at bounding box center [522, 131] width 64 height 21
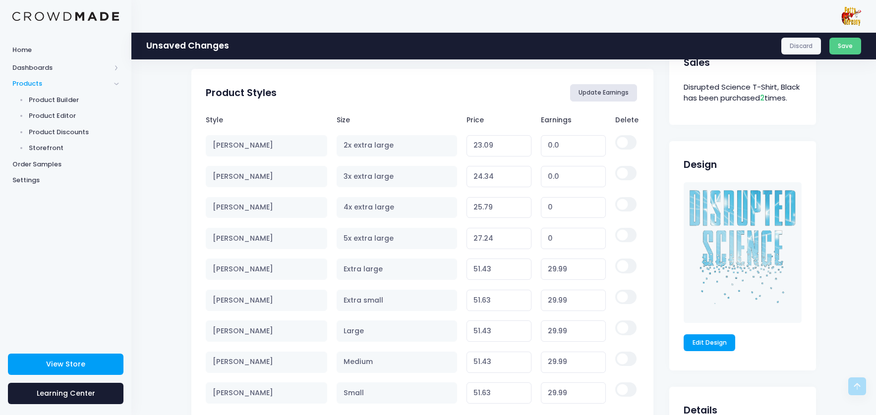
click at [596, 96] on button "Update Earnings" at bounding box center [603, 92] width 67 height 17
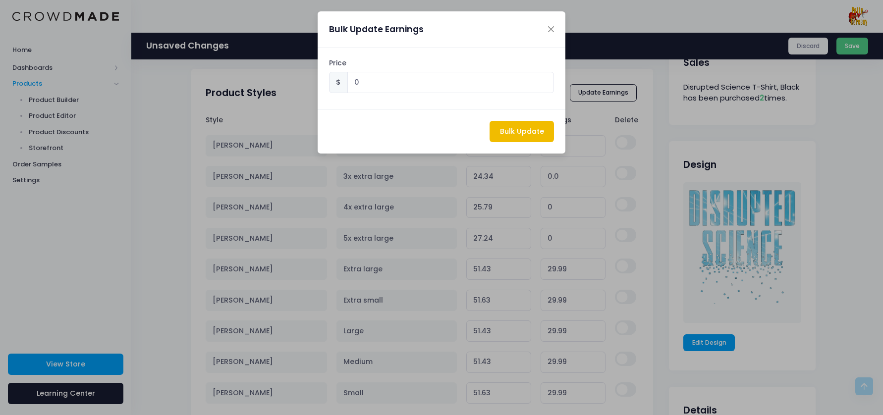
click at [511, 130] on button "Bulk Update" at bounding box center [522, 131] width 64 height 21
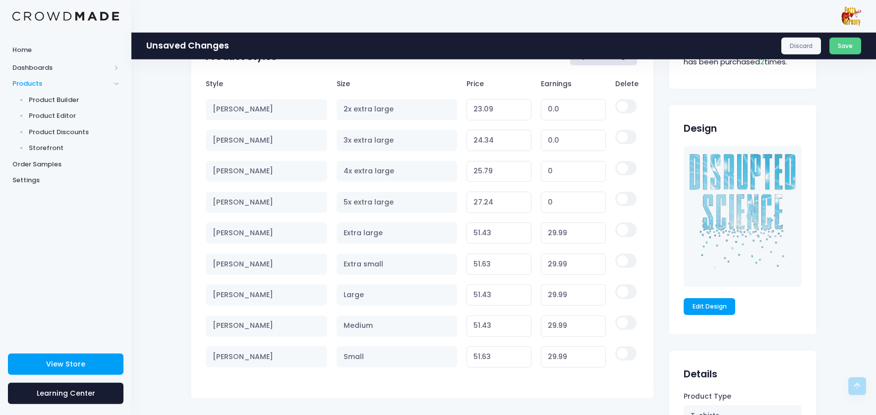
scroll to position [531, 0]
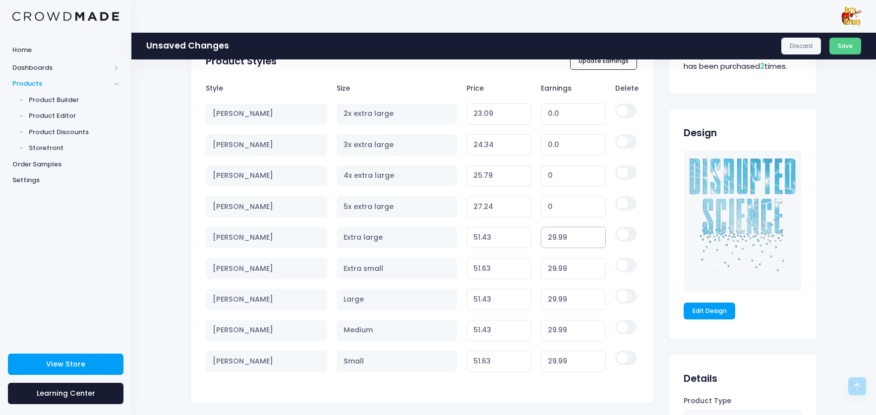
click at [556, 244] on input "29.99" at bounding box center [573, 237] width 65 height 21
click at [562, 180] on input "0" at bounding box center [573, 176] width 65 height 21
type input "0.0"
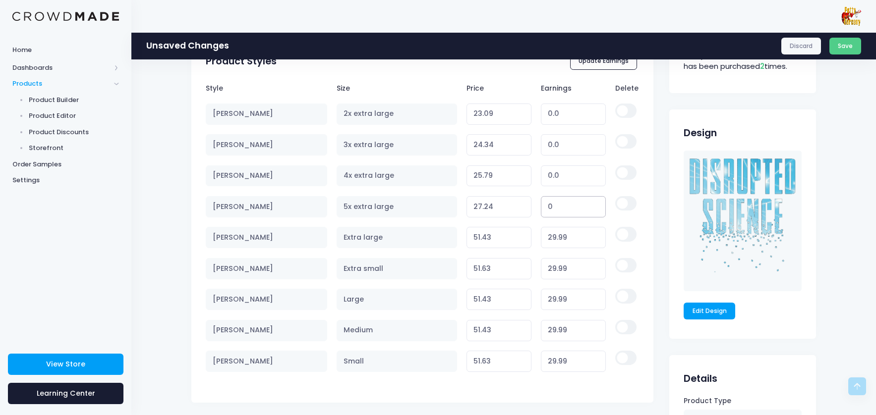
click at [562, 212] on input "0" at bounding box center [573, 206] width 65 height 21
type input "0.0"
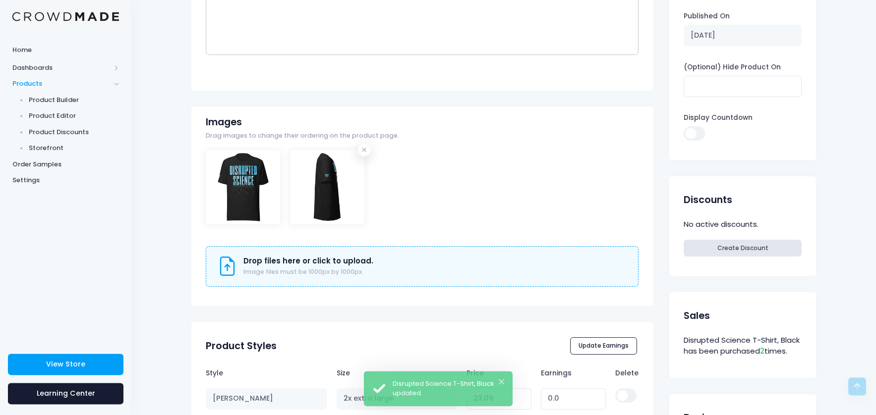
scroll to position [363, 0]
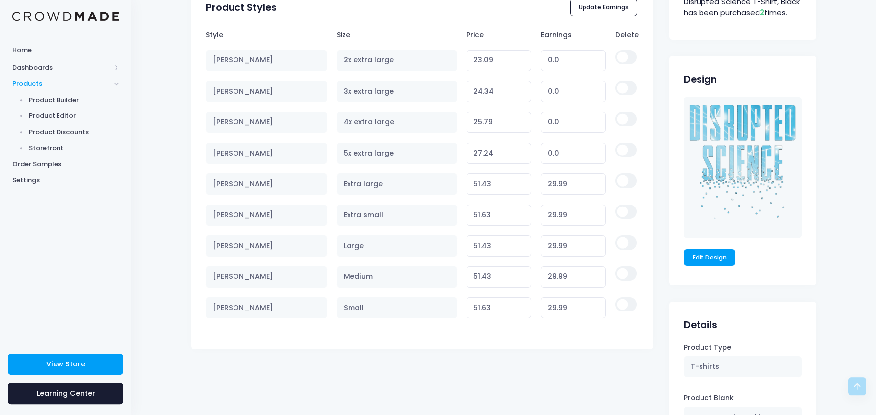
scroll to position [590, 0]
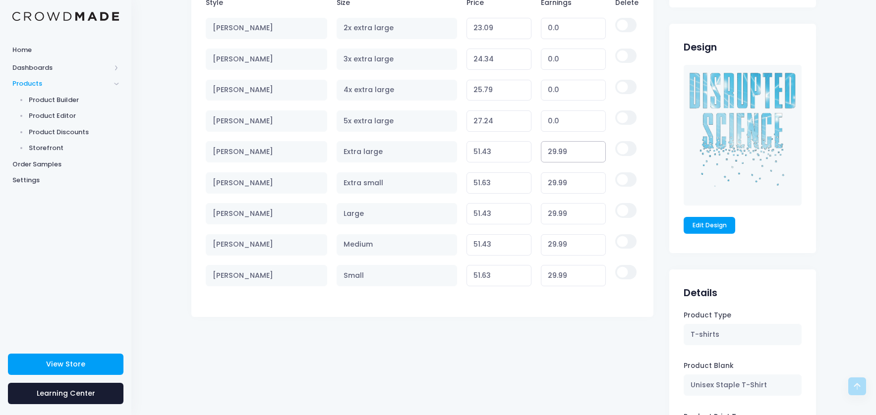
click at [561, 159] on input "29.99" at bounding box center [573, 151] width 65 height 21
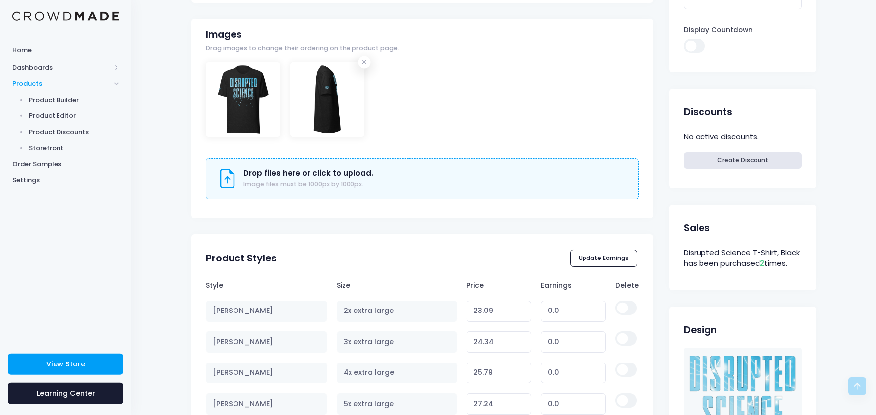
scroll to position [296, 0]
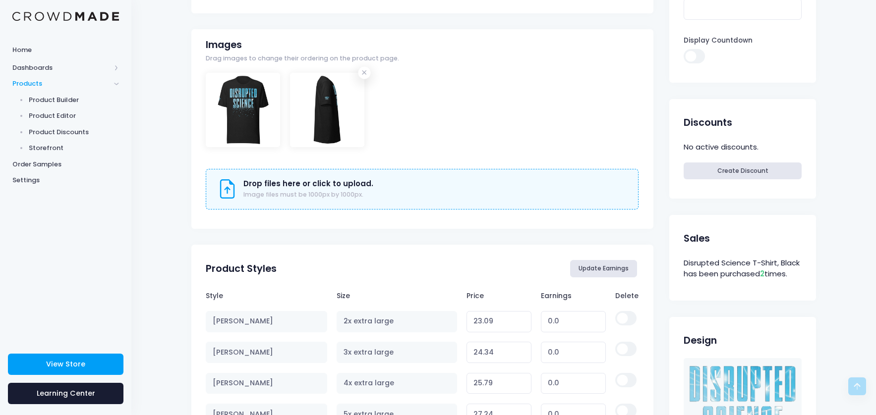
click at [601, 267] on button "Update Earnings" at bounding box center [603, 268] width 67 height 17
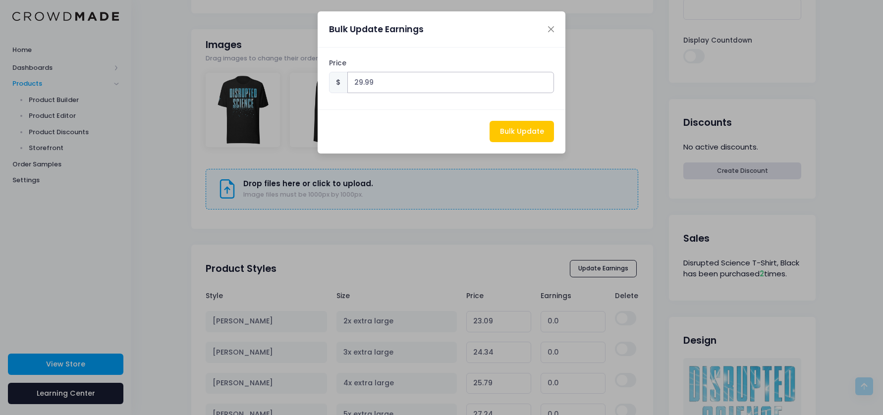
drag, startPoint x: 381, startPoint y: 84, endPoint x: 319, endPoint y: 84, distance: 62.0
click at [347, 84] on input "29.99" at bounding box center [450, 82] width 207 height 21
type input "0"
click at [515, 128] on button "Bulk Update" at bounding box center [522, 131] width 64 height 21
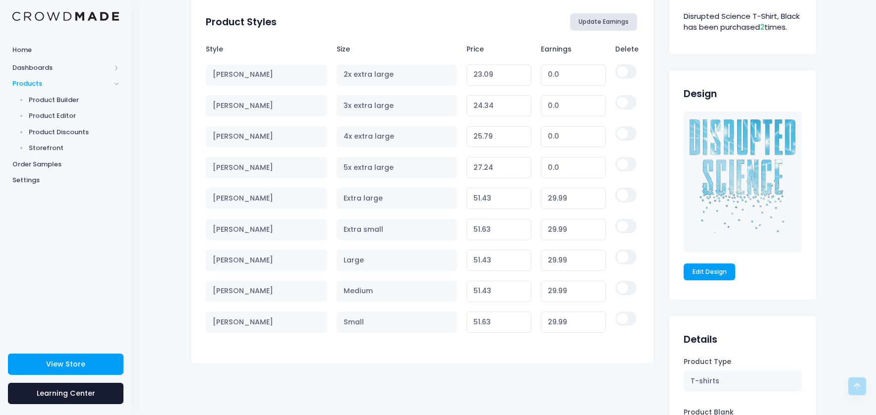
scroll to position [566, 0]
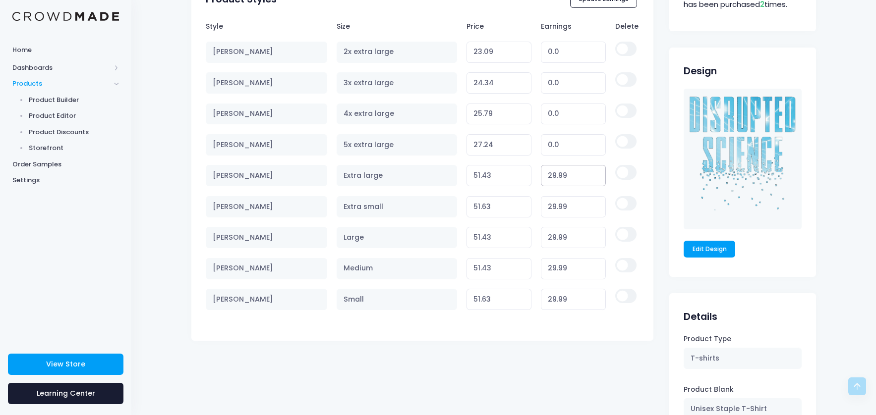
click at [558, 180] on input "29.99" at bounding box center [573, 175] width 65 height 21
type input "0"
type input "21.44"
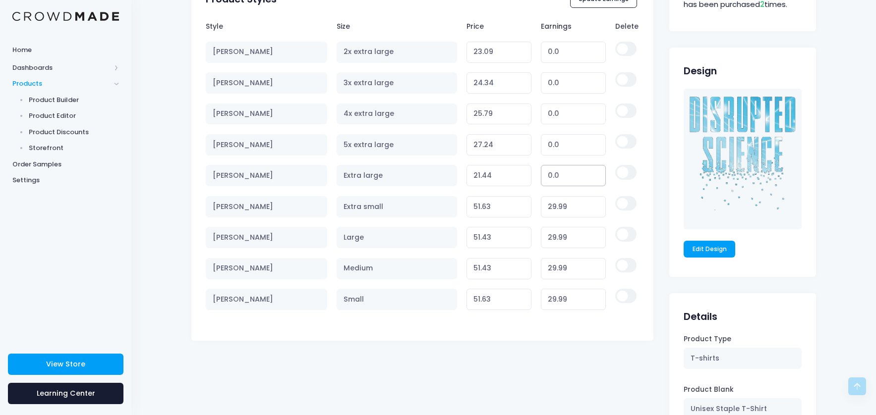
type input "0.0"
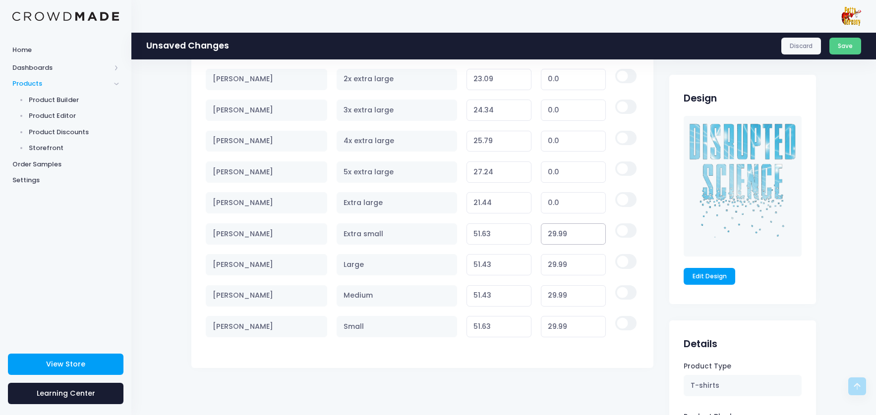
click at [558, 224] on input "29.99" at bounding box center [573, 234] width 65 height 21
click at [558, 207] on input "0.0" at bounding box center [573, 202] width 65 height 21
click at [559, 242] on input "29.99" at bounding box center [573, 234] width 65 height 21
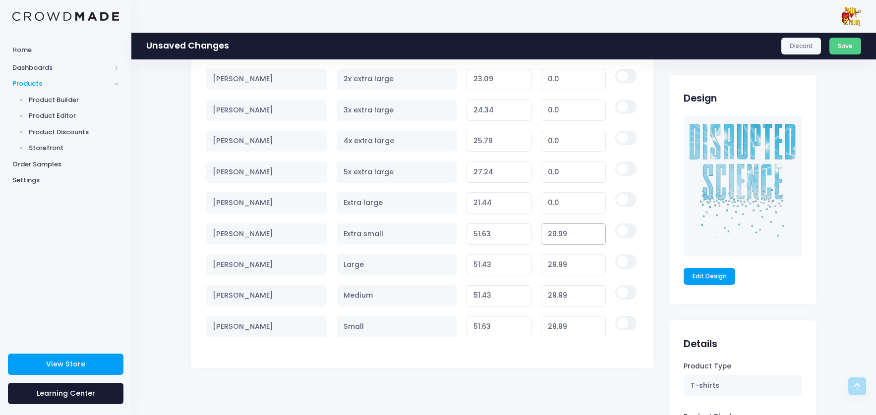
type input "0"
type input "21.64"
type input "0.0"
click at [556, 273] on input "29.99" at bounding box center [573, 264] width 65 height 21
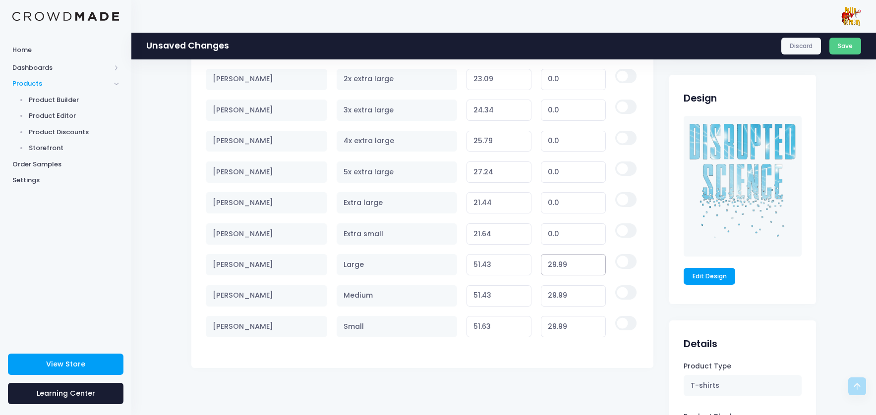
click at [556, 273] on input "29.99" at bounding box center [573, 264] width 65 height 21
type input "0"
type input "21.44"
type input "0.0"
click at [554, 305] on input "29.99" at bounding box center [573, 295] width 65 height 21
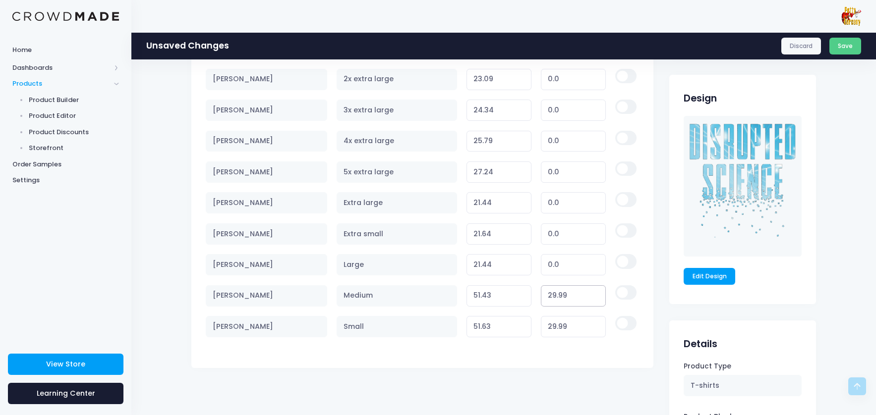
click at [554, 305] on input "29.99" at bounding box center [573, 295] width 65 height 21
type input "0"
type input "21.44"
type input "0.0"
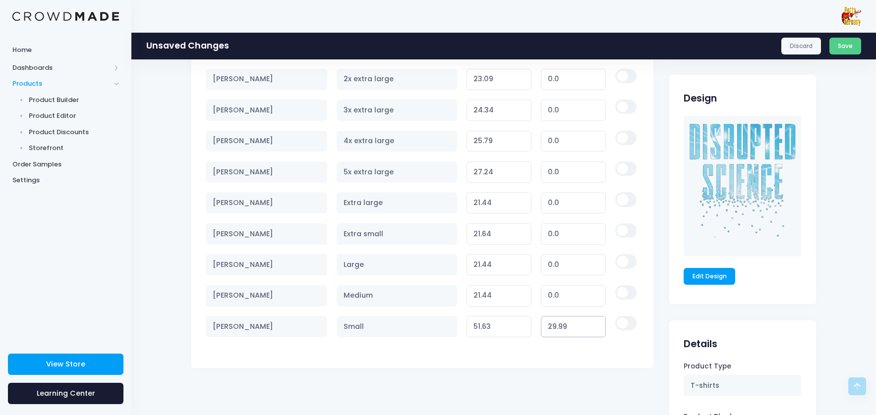
click at [555, 334] on input "29.99" at bounding box center [573, 326] width 65 height 21
type input "0"
type input "21.64"
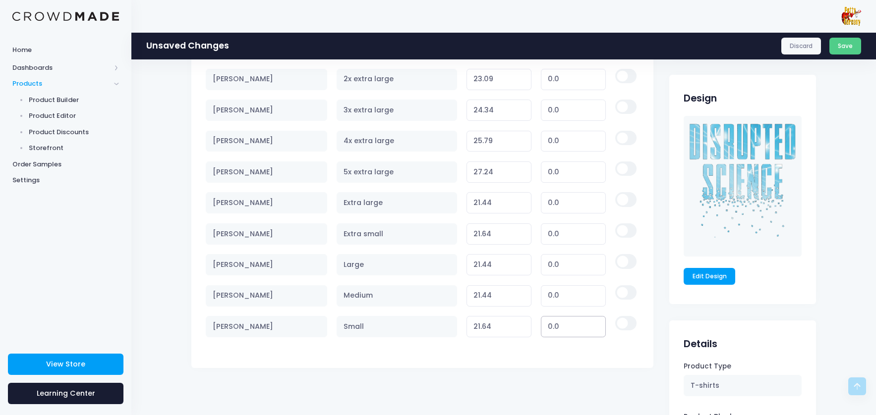
type input "0.0"
click at [845, 55] on div "Unsaved Changes Discard Save" at bounding box center [503, 45] width 744 height 27
click at [846, 48] on button "Save" at bounding box center [845, 46] width 32 height 17
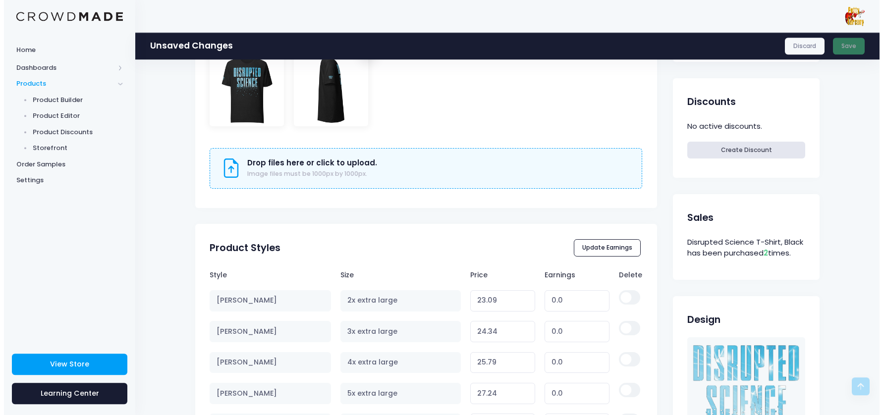
scroll to position [344, 0]
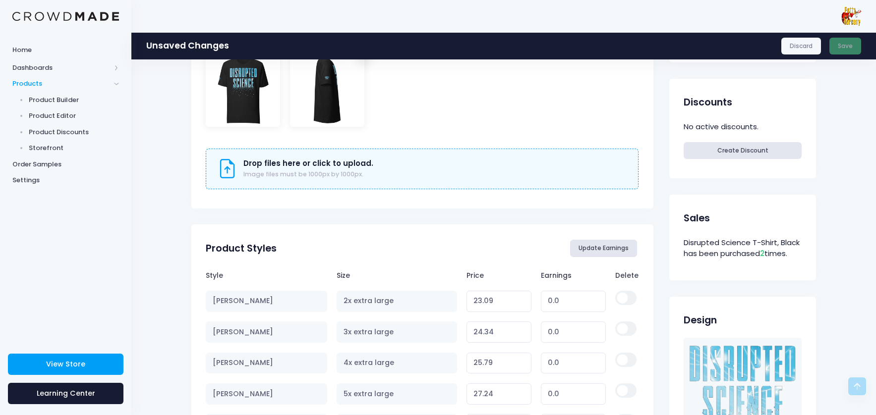
click at [603, 252] on button "Update Earnings" at bounding box center [603, 248] width 67 height 17
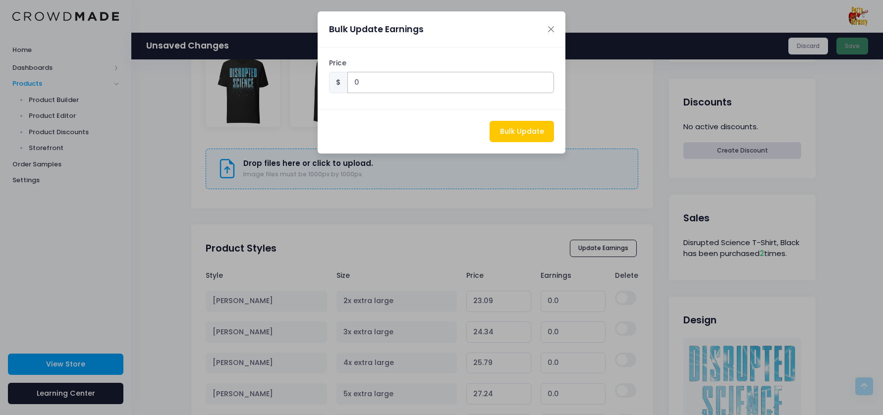
drag, startPoint x: 359, startPoint y: 81, endPoint x: 345, endPoint y: 84, distance: 14.7
click at [347, 84] on input "0" at bounding box center [450, 82] width 207 height 21
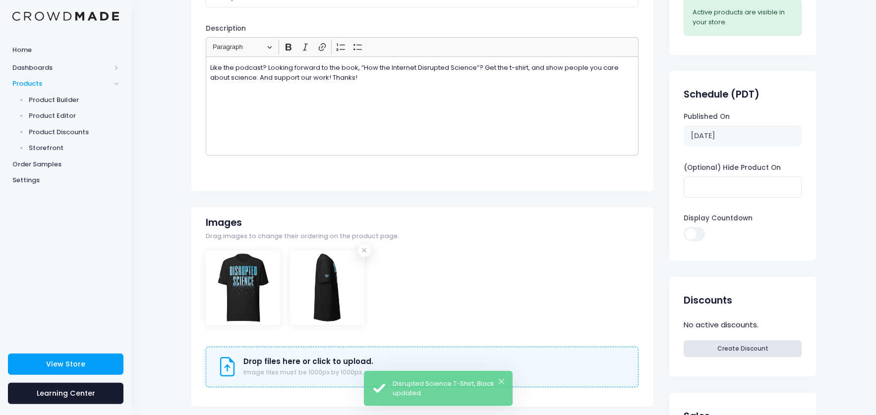
scroll to position [190, 0]
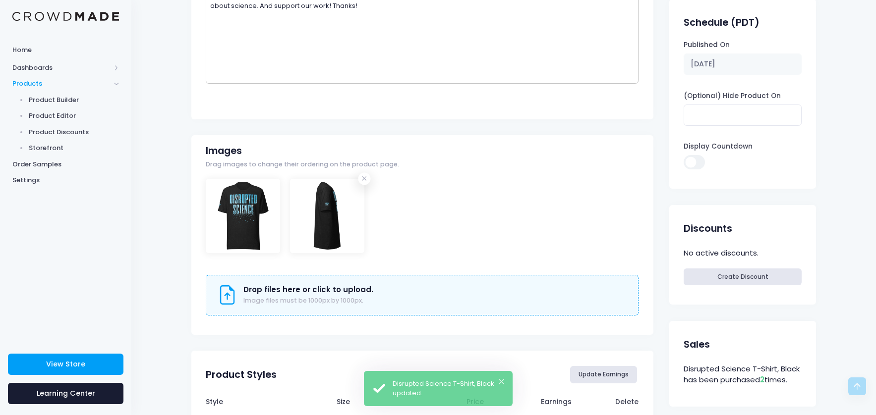
click at [591, 375] on button "Update Earnings" at bounding box center [603, 374] width 67 height 17
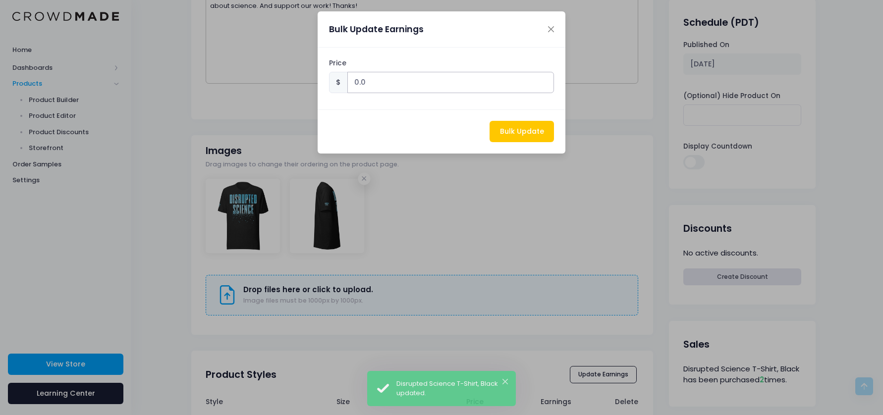
drag, startPoint x: 381, startPoint y: 83, endPoint x: 338, endPoint y: 79, distance: 42.8
click at [347, 79] on input "0.0" at bounding box center [450, 82] width 207 height 21
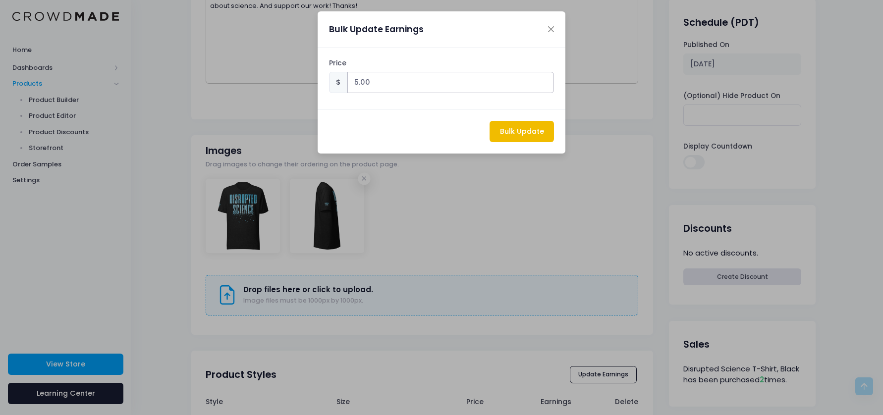
type input "5.00"
click at [513, 132] on button "Bulk Update" at bounding box center [522, 131] width 64 height 21
type input "28.09"
type input "5.00"
type input "29.34"
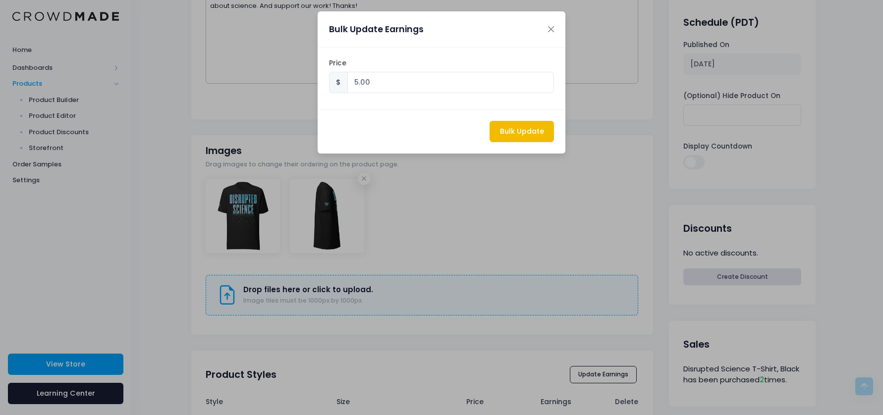
type input "5.00"
type input "30.79"
type input "5.00"
type input "32.239999999999995"
type input "5.00"
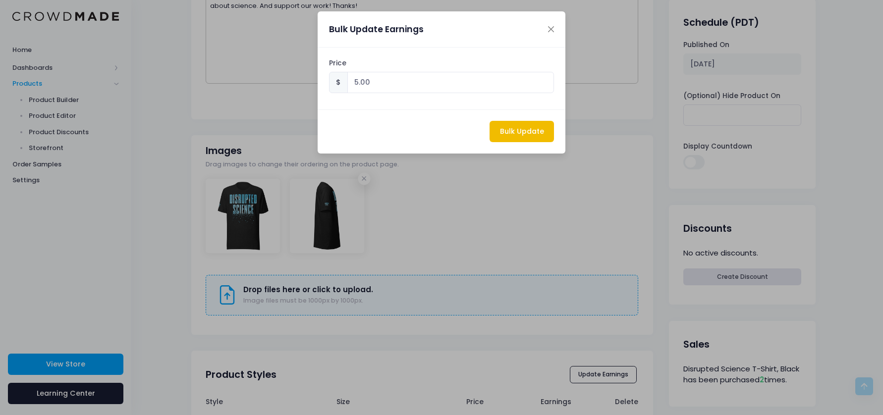
type input "26.44"
type input "5.00"
type input "26.64"
type input "5.00"
type input "26.44"
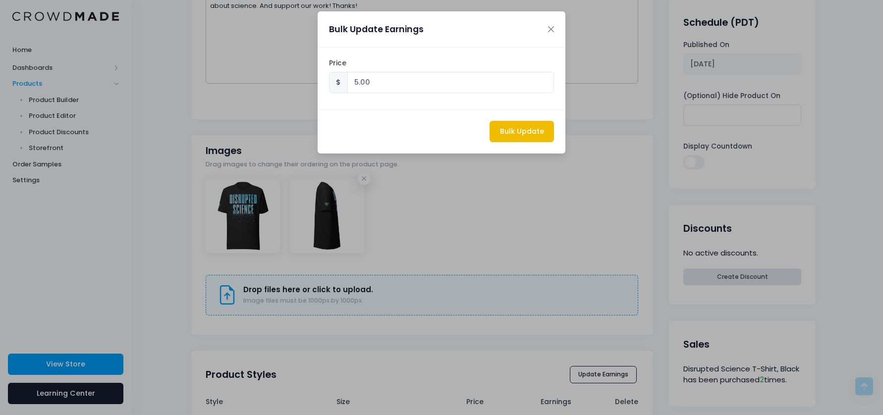
type input "5.00"
type input "26.44"
type input "5.00"
type input "26.64"
type input "5.00"
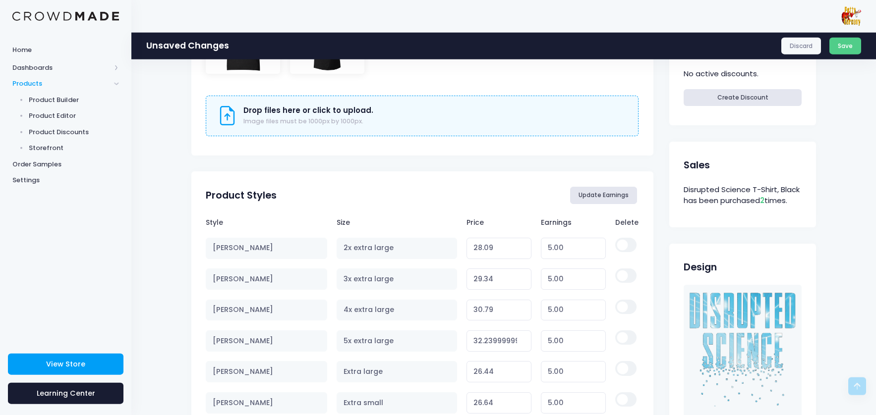
scroll to position [396, 0]
click at [857, 43] on button "Save" at bounding box center [845, 46] width 32 height 17
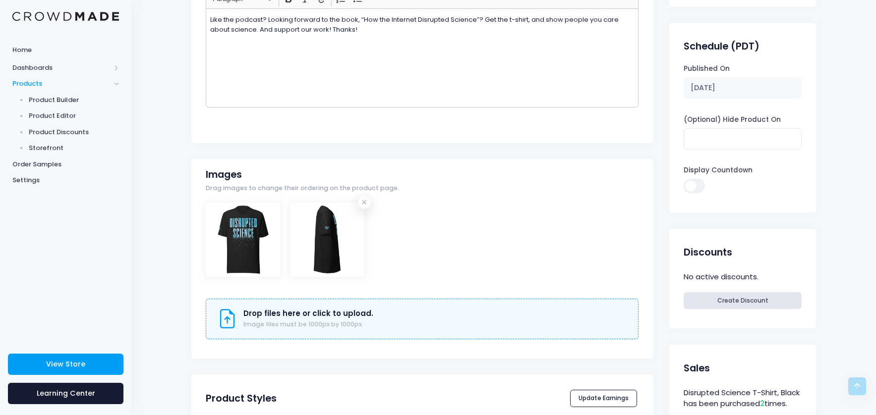
scroll to position [396, 0]
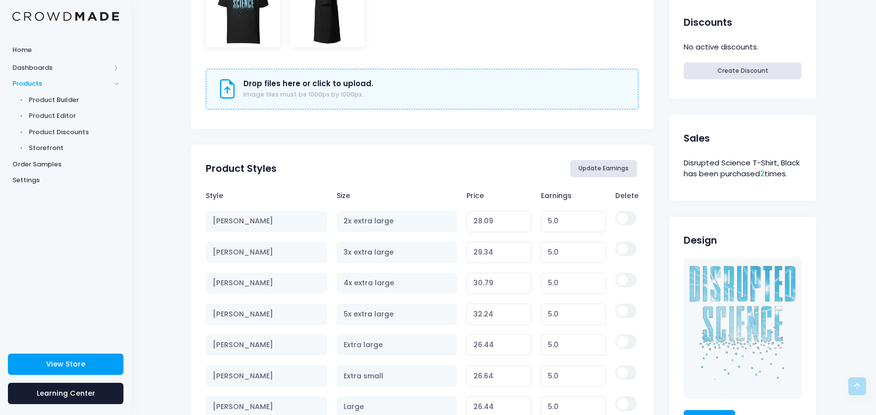
click at [601, 177] on button "Update Earnings" at bounding box center [603, 168] width 67 height 17
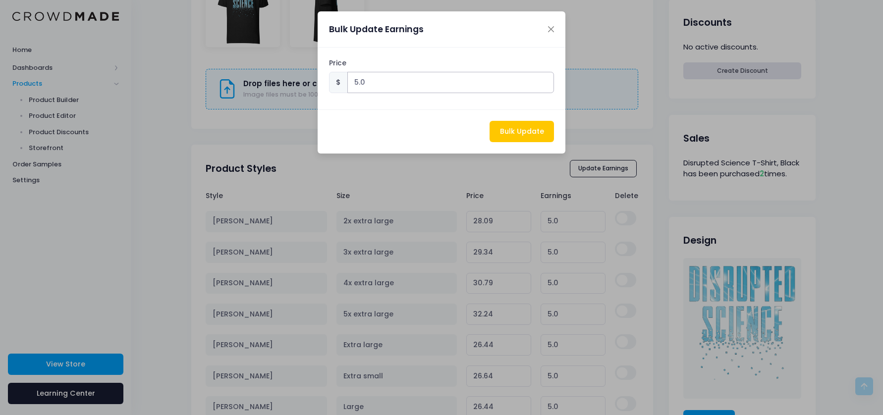
click at [353, 83] on input "5.0" at bounding box center [450, 82] width 207 height 21
type input "7.0"
click at [507, 129] on button "Bulk Update" at bounding box center [522, 131] width 64 height 21
type input "30.09"
type input "7.00"
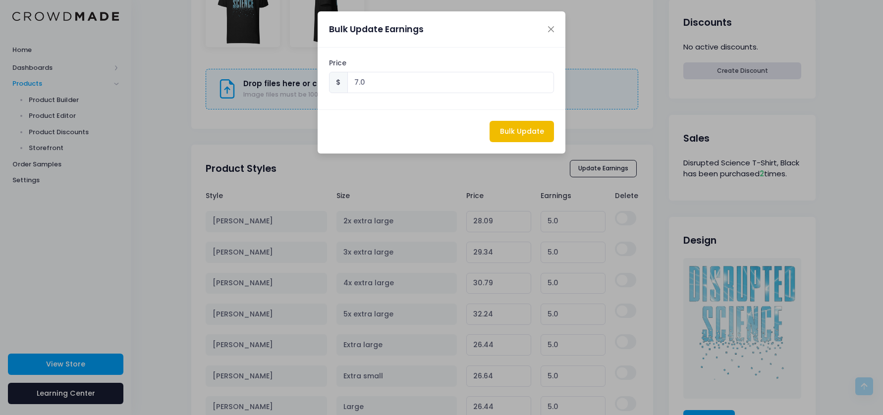
type input "31.34"
type input "7.00"
type input "32.79"
type input "7.00"
type input "34.239999999999995"
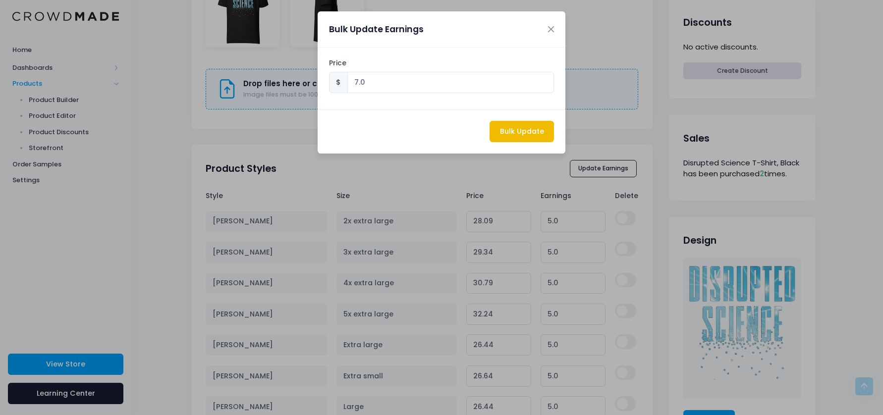
type input "7.00"
type input "28.44"
type input "7.00"
type input "28.64"
type input "7.00"
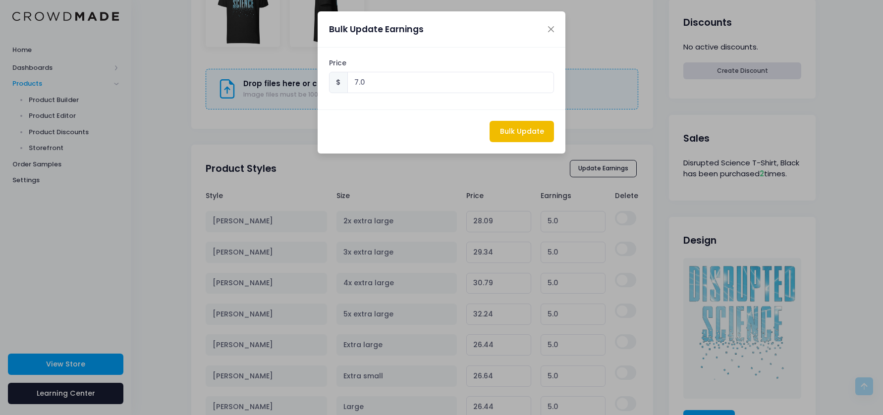
type input "28.44"
type input "7.00"
type input "28.44"
type input "7.00"
type input "28.64"
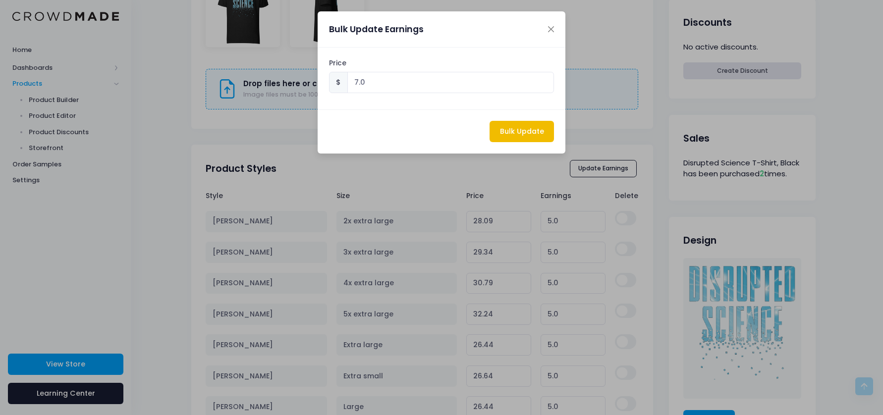
type input "7.00"
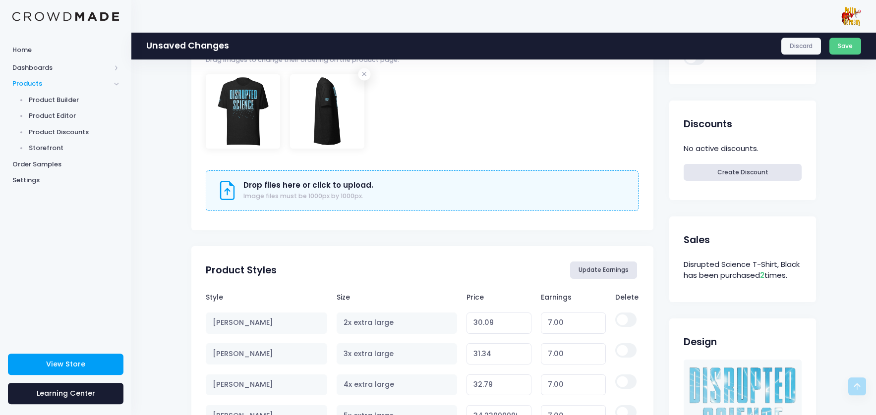
scroll to position [262, 0]
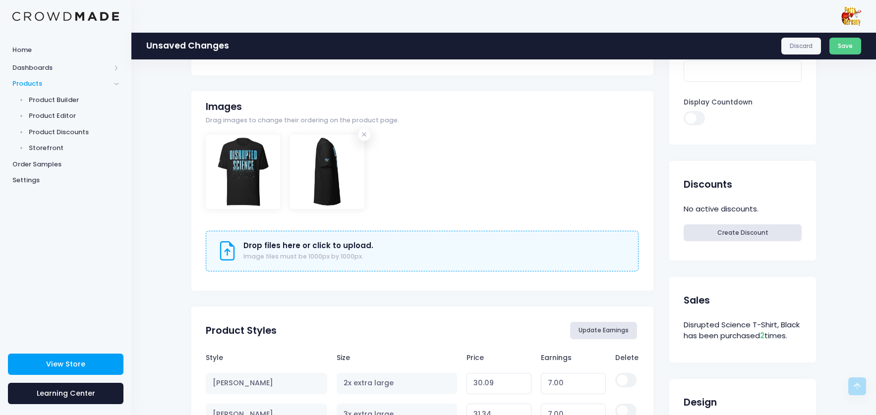
click at [604, 336] on button "Update Earnings" at bounding box center [603, 330] width 67 height 17
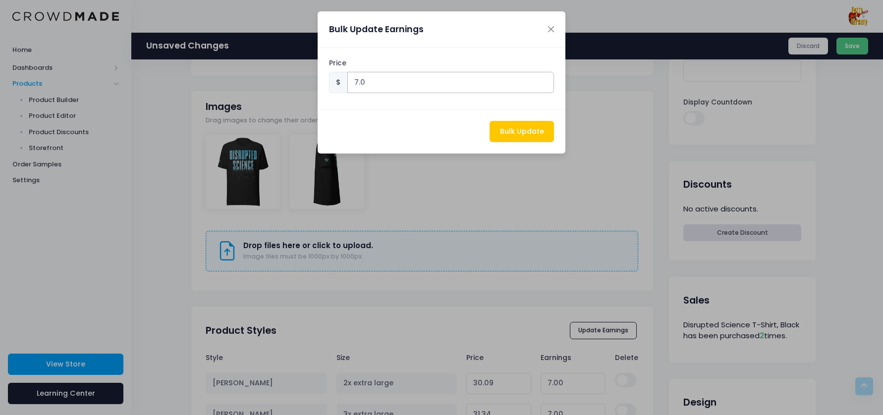
click at [364, 85] on input "7.0" at bounding box center [450, 82] width 207 height 21
type input "7.5"
click at [507, 136] on button "Bulk Update" at bounding box center [522, 131] width 64 height 21
type input "30.59"
type input "7.50"
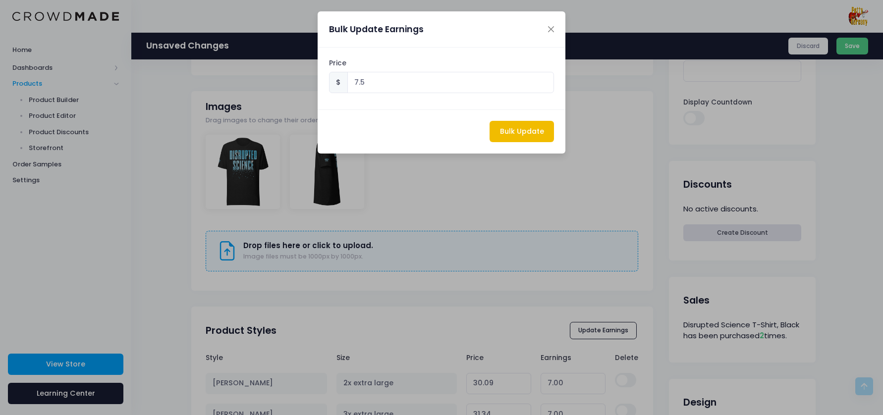
type input "31.84"
type input "7.50"
type input "33.29"
type input "7.50"
type input "34.739999999999995"
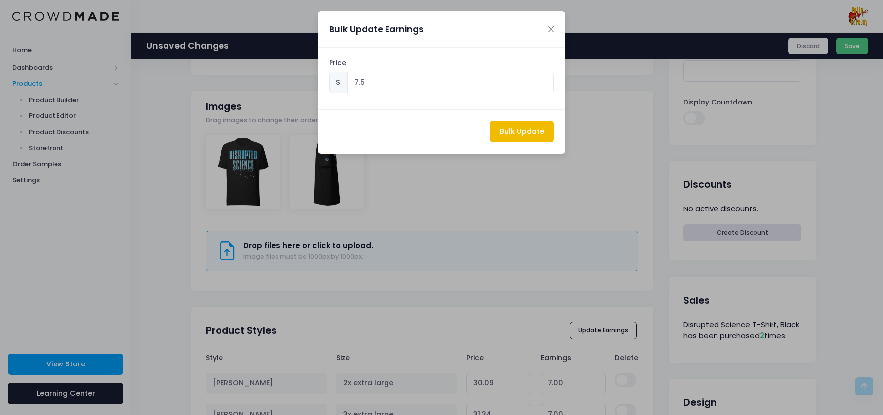
type input "7.50"
type input "28.94"
type input "7.50"
type input "29.14"
type input "7.50"
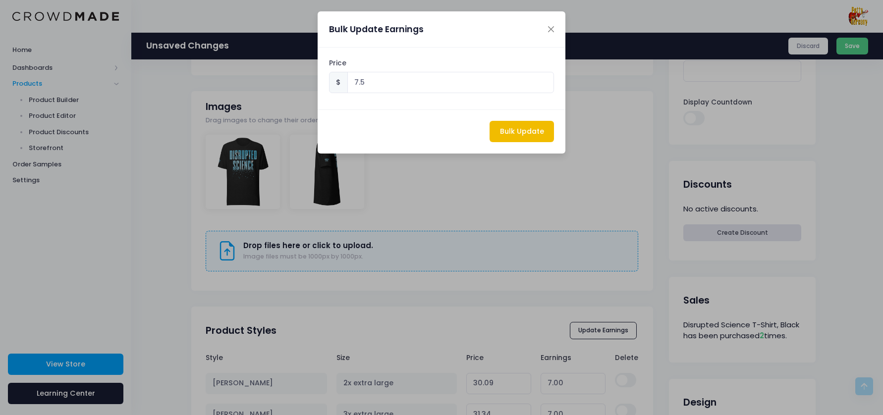
type input "28.94"
type input "7.50"
type input "28.94"
type input "7.50"
type input "29.14"
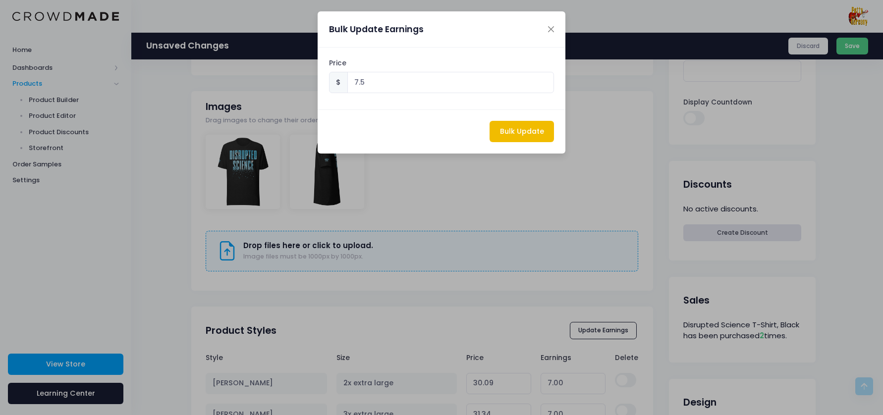
type input "7.50"
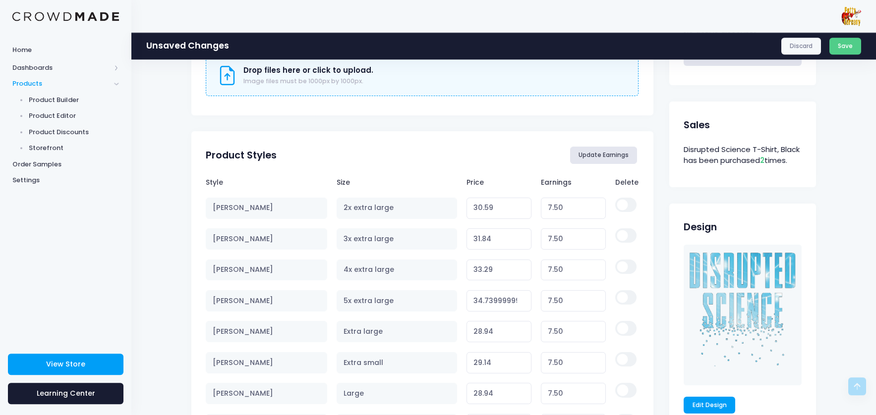
scroll to position [436, 0]
click at [559, 213] on input "7.50" at bounding box center [573, 209] width 65 height 21
click at [597, 157] on button "Update Earnings" at bounding box center [603, 156] width 67 height 17
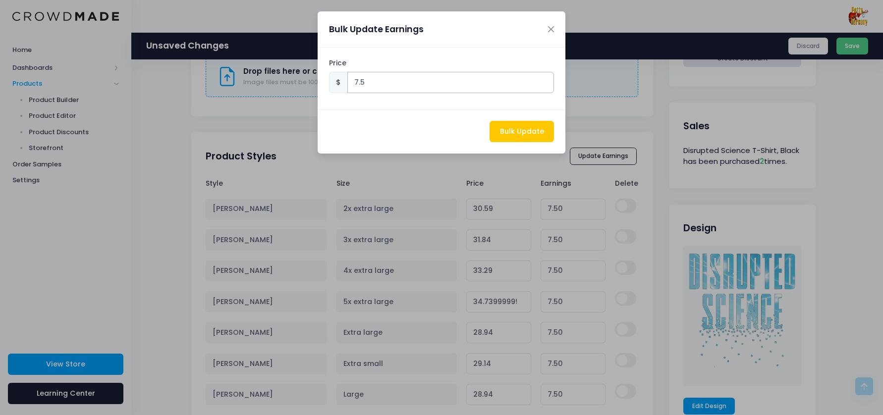
click at [364, 83] on input "7.5" at bounding box center [450, 82] width 207 height 21
type input "7.65"
click at [530, 133] on button "Bulk Update" at bounding box center [522, 131] width 64 height 21
type input "30.740000000000002"
type input "7.65"
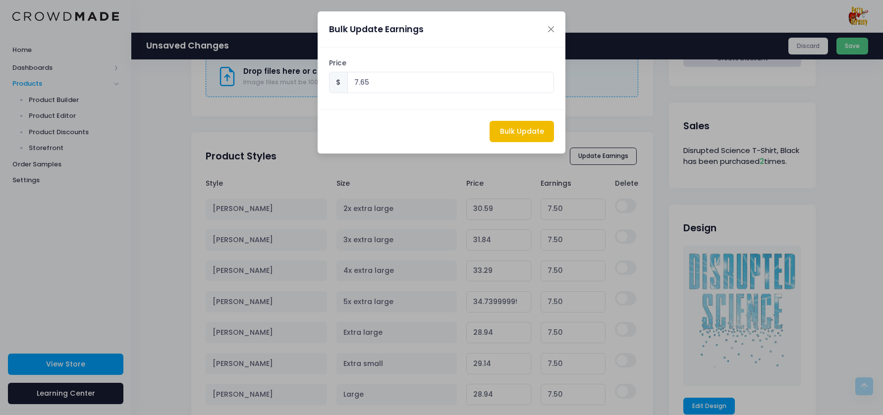
type input "31.990000000000002"
type input "7.65"
type input "33.44"
type input "7.65"
type input "34.89"
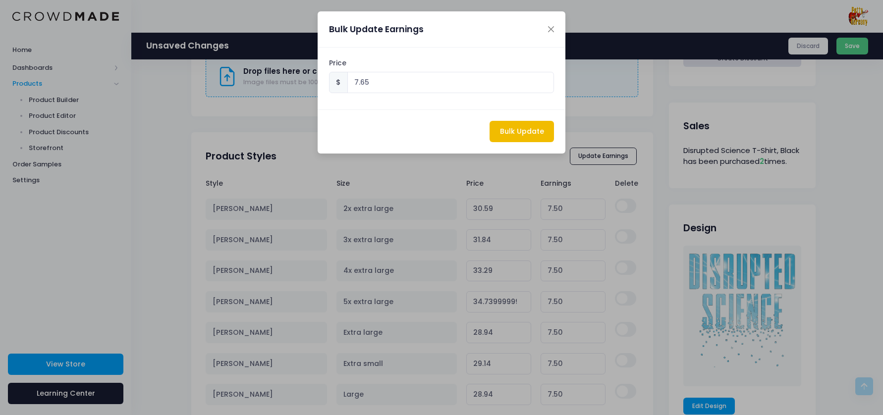
type input "7.65"
type input "29.090000000000003"
type input "7.65"
type input "29.29"
type input "7.65"
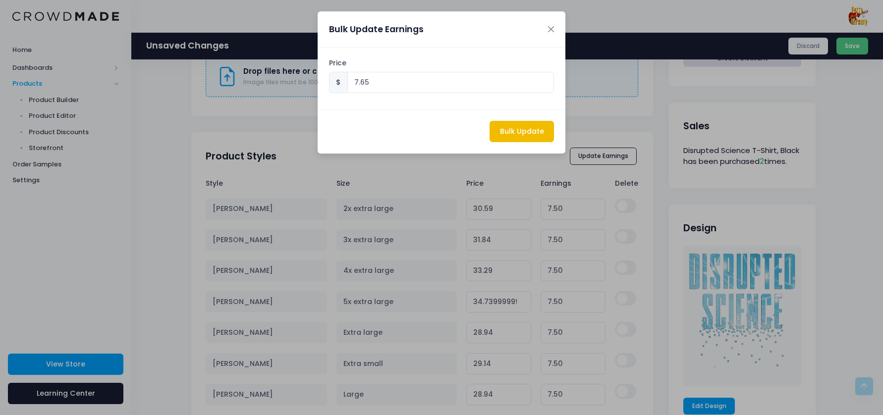
type input "29.090000000000003"
type input "7.65"
type input "29.090000000000003"
type input "7.65"
type input "29.29"
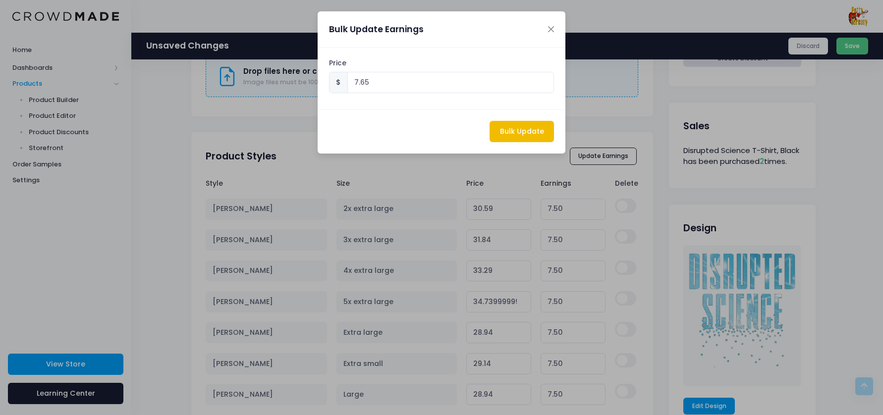
type input "7.65"
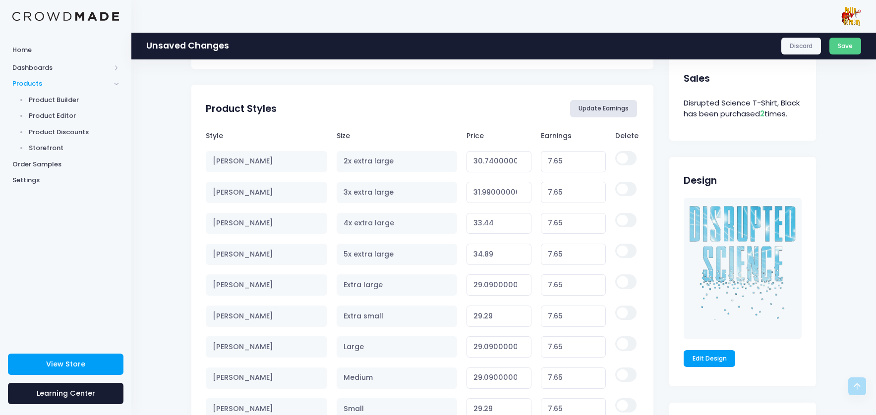
scroll to position [389, 0]
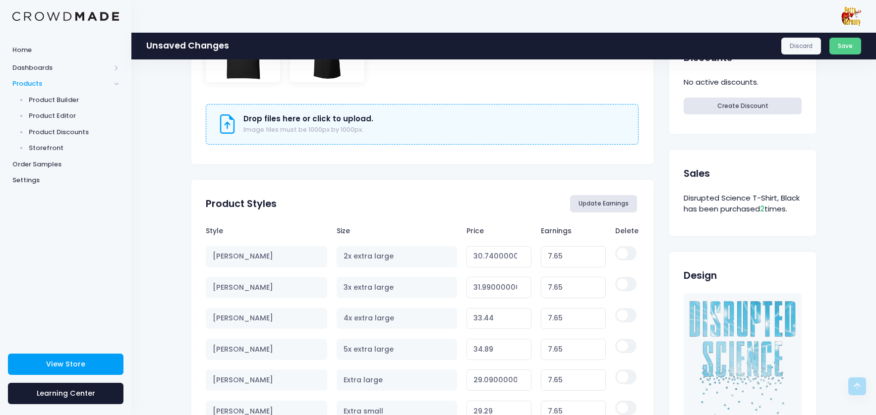
click at [613, 208] on button "Update Earnings" at bounding box center [603, 203] width 67 height 17
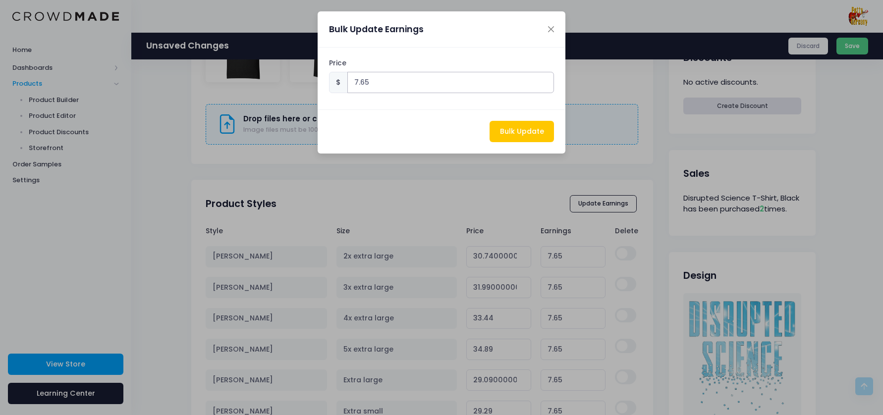
drag, startPoint x: 374, startPoint y: 86, endPoint x: 336, endPoint y: 83, distance: 38.8
click at [347, 83] on input "7.65" at bounding box center [450, 82] width 207 height 21
type input "7.0"
click at [525, 130] on button "Bulk Update" at bounding box center [522, 131] width 64 height 21
type input "30.09"
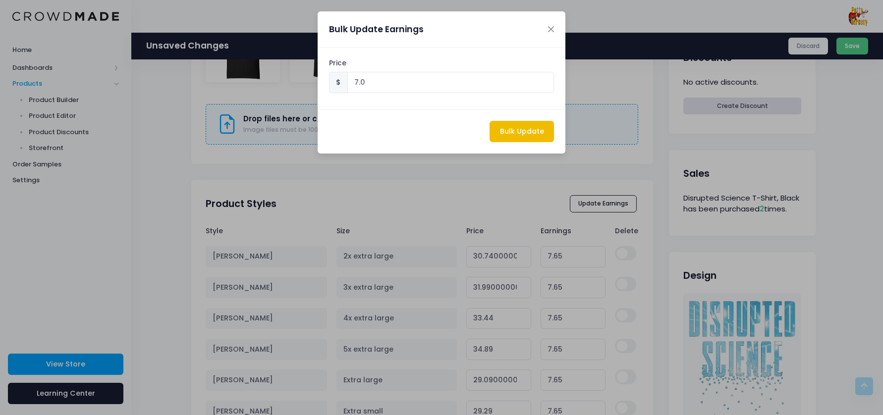
type input "7.00"
type input "31.34"
type input "7.00"
type input "32.79"
type input "7.00"
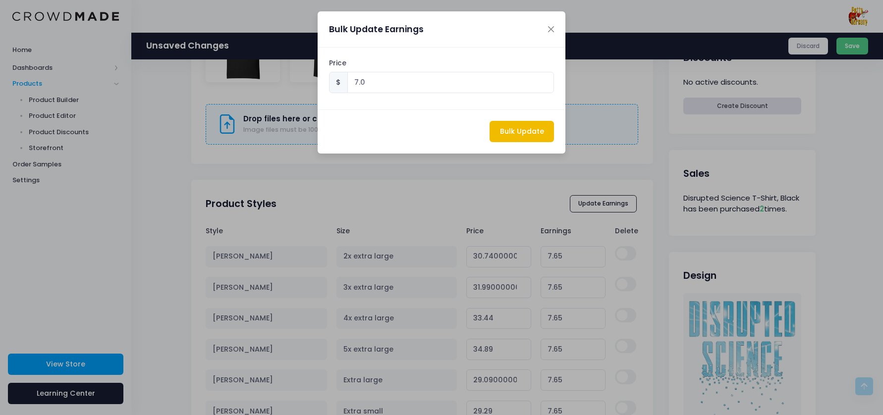
type input "34.239999999999995"
type input "7.00"
type input "28.44"
type input "7.00"
type input "28.64"
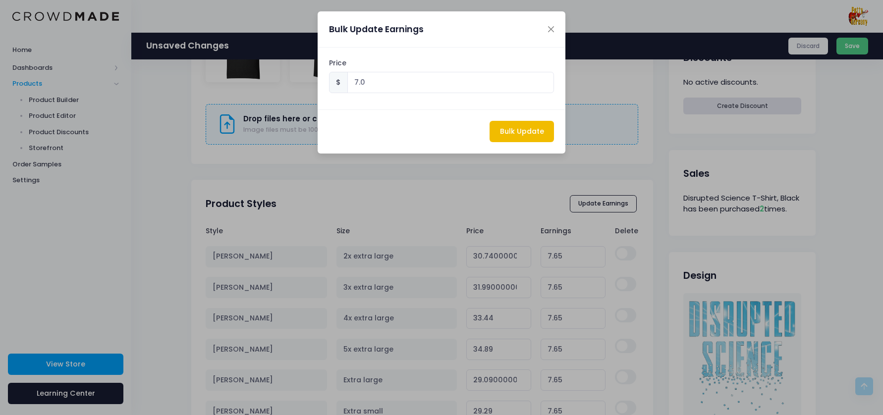
type input "7.00"
type input "28.44"
type input "7.00"
type input "28.44"
type input "7.00"
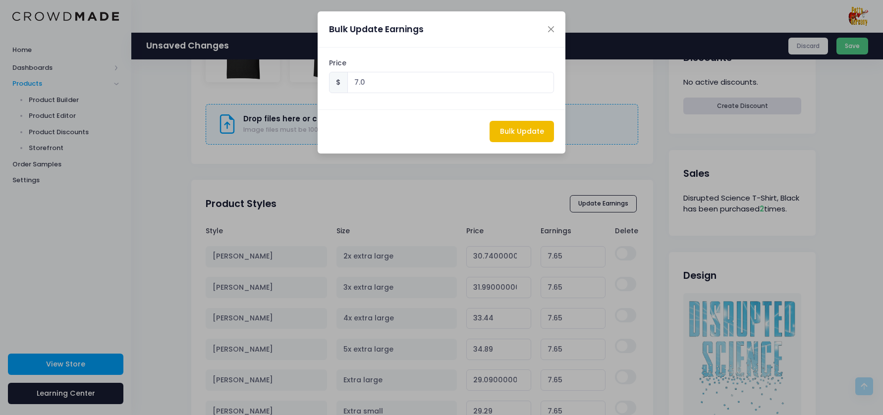
type input "28.64"
type input "7.00"
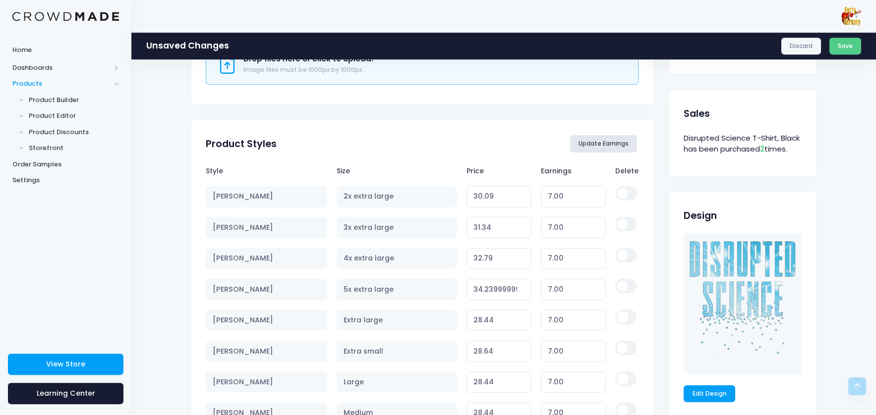
scroll to position [444, 0]
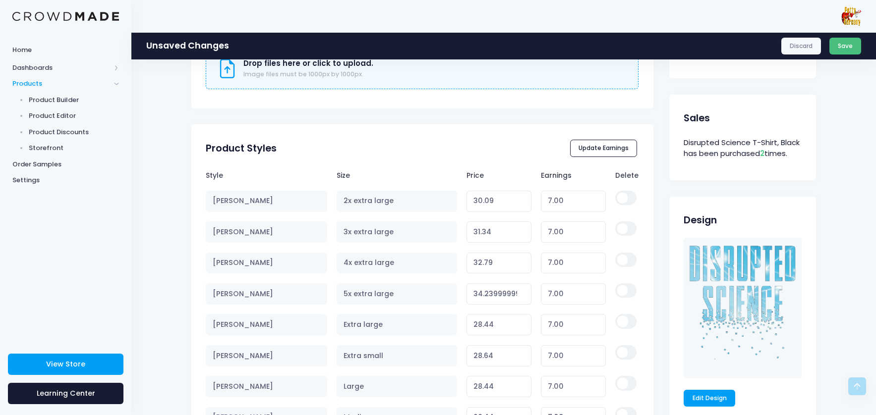
click at [848, 48] on button "Save" at bounding box center [845, 46] width 32 height 17
